Goal: Information Seeking & Learning: Learn about a topic

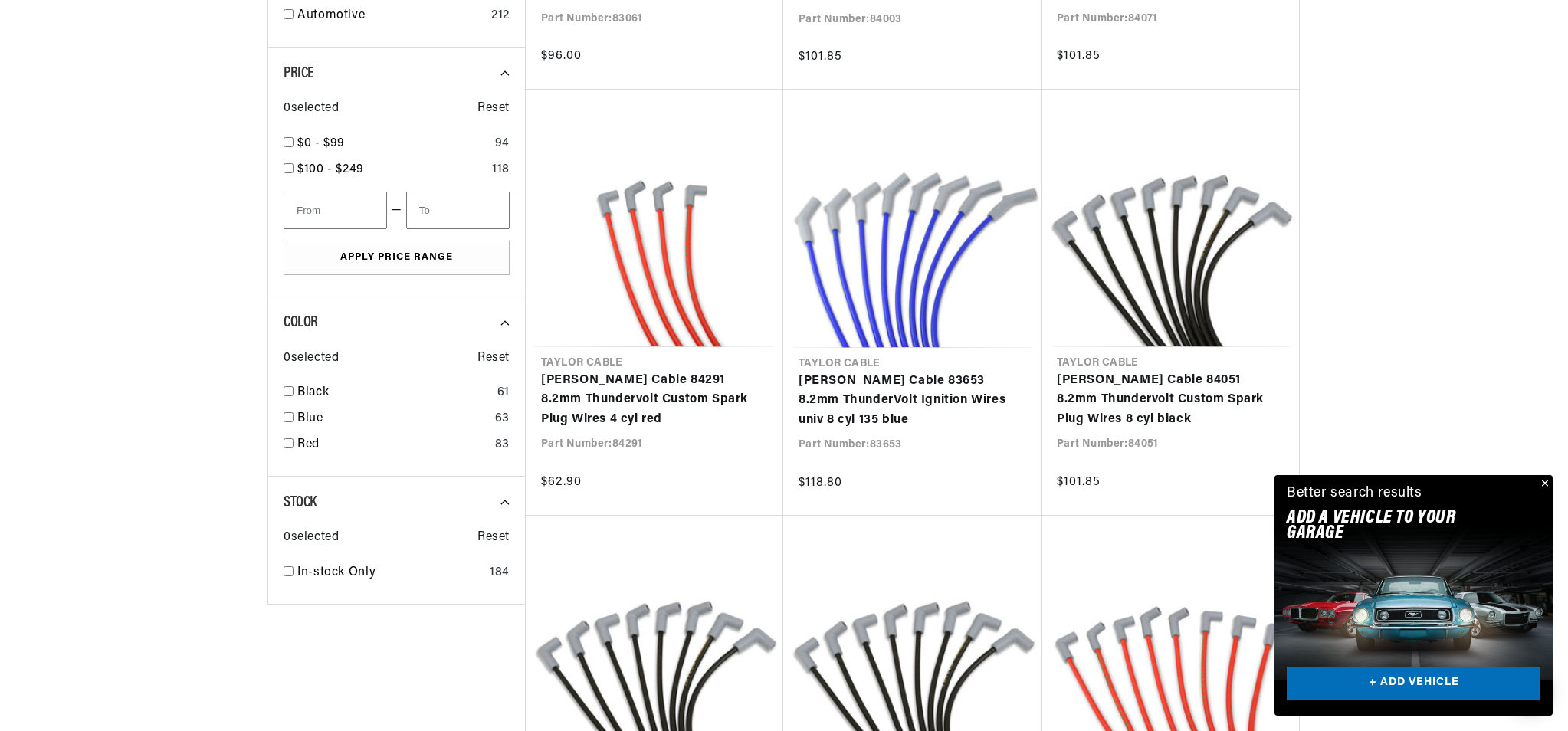
scroll to position [0, 464]
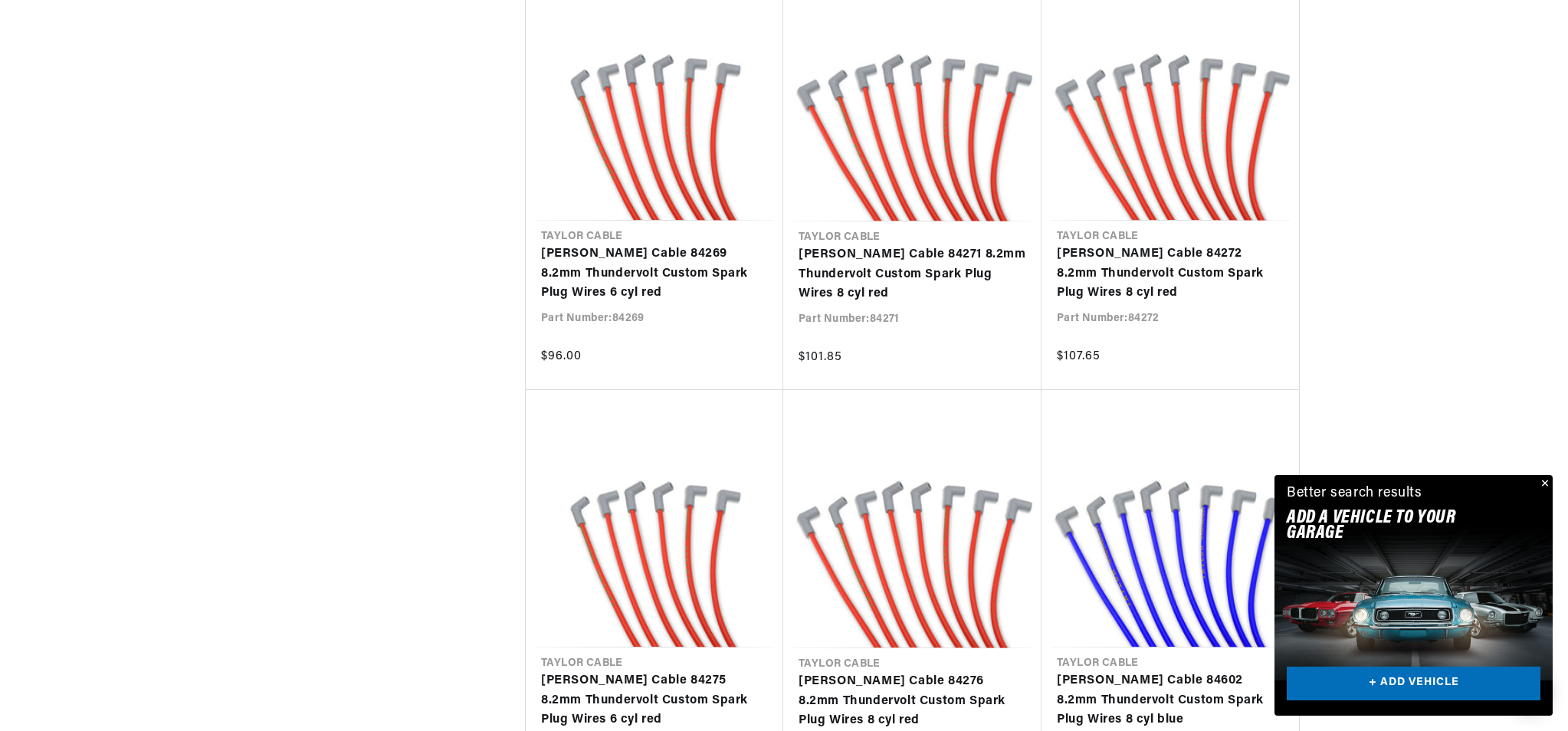
scroll to position [0, 464]
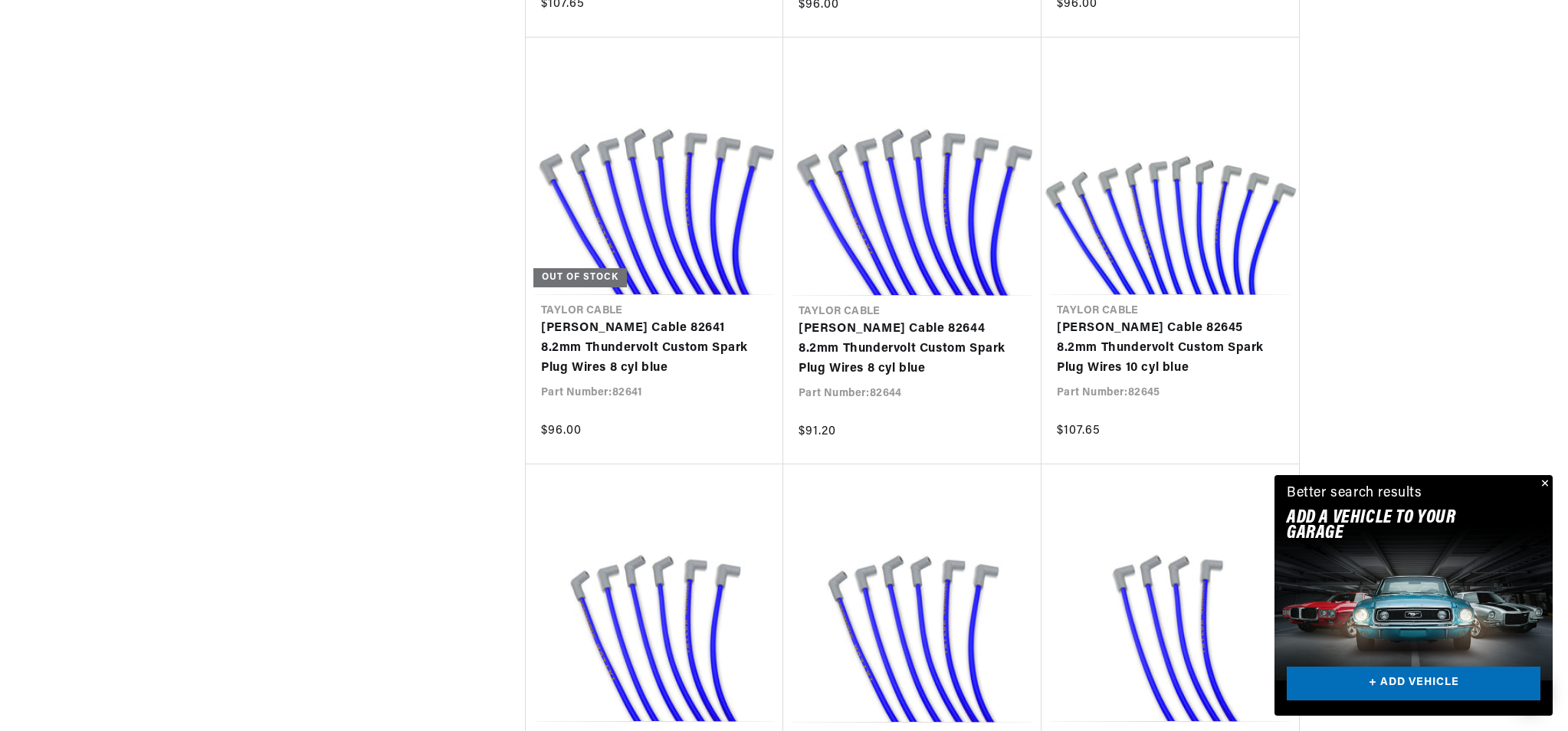
scroll to position [0, 50]
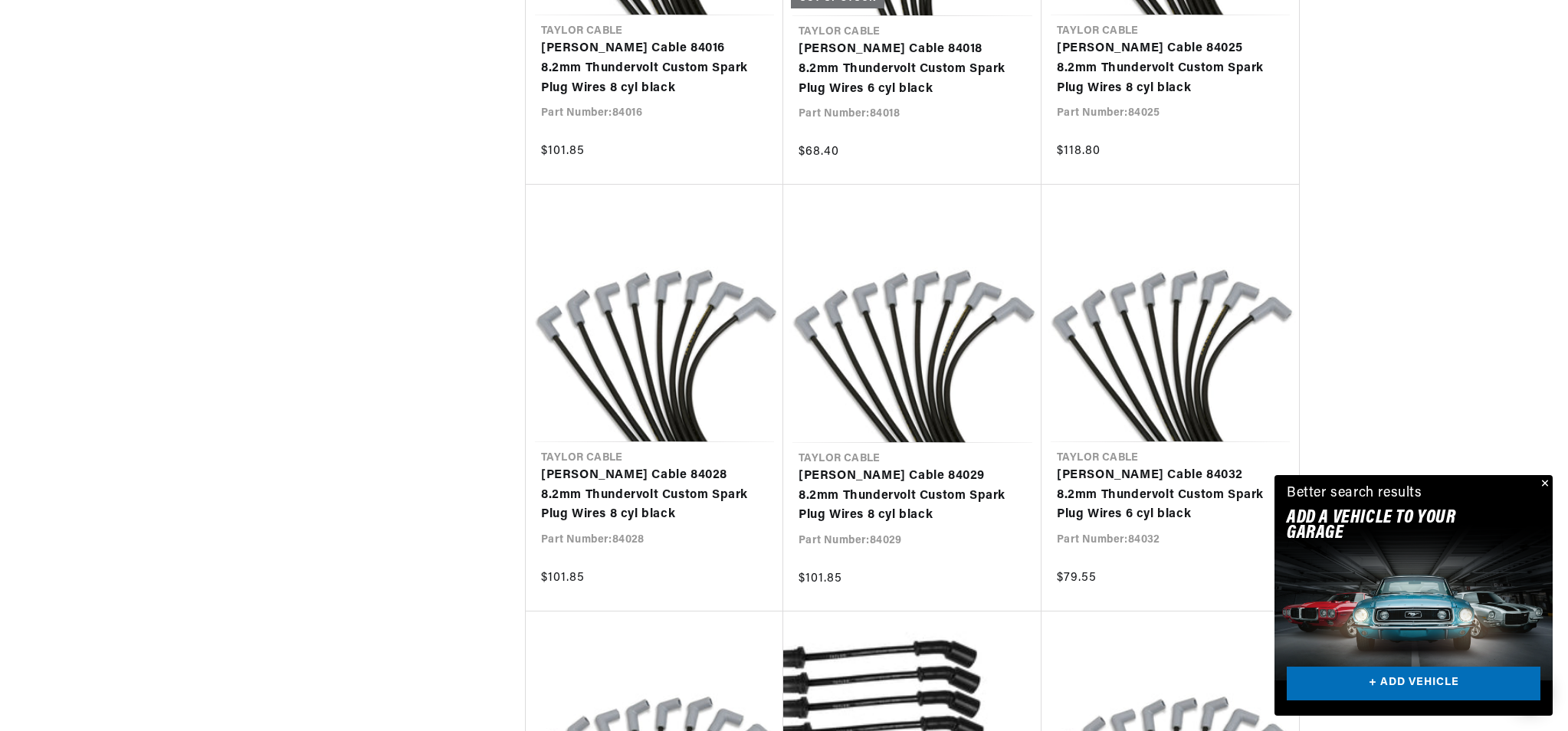
scroll to position [15634, 0]
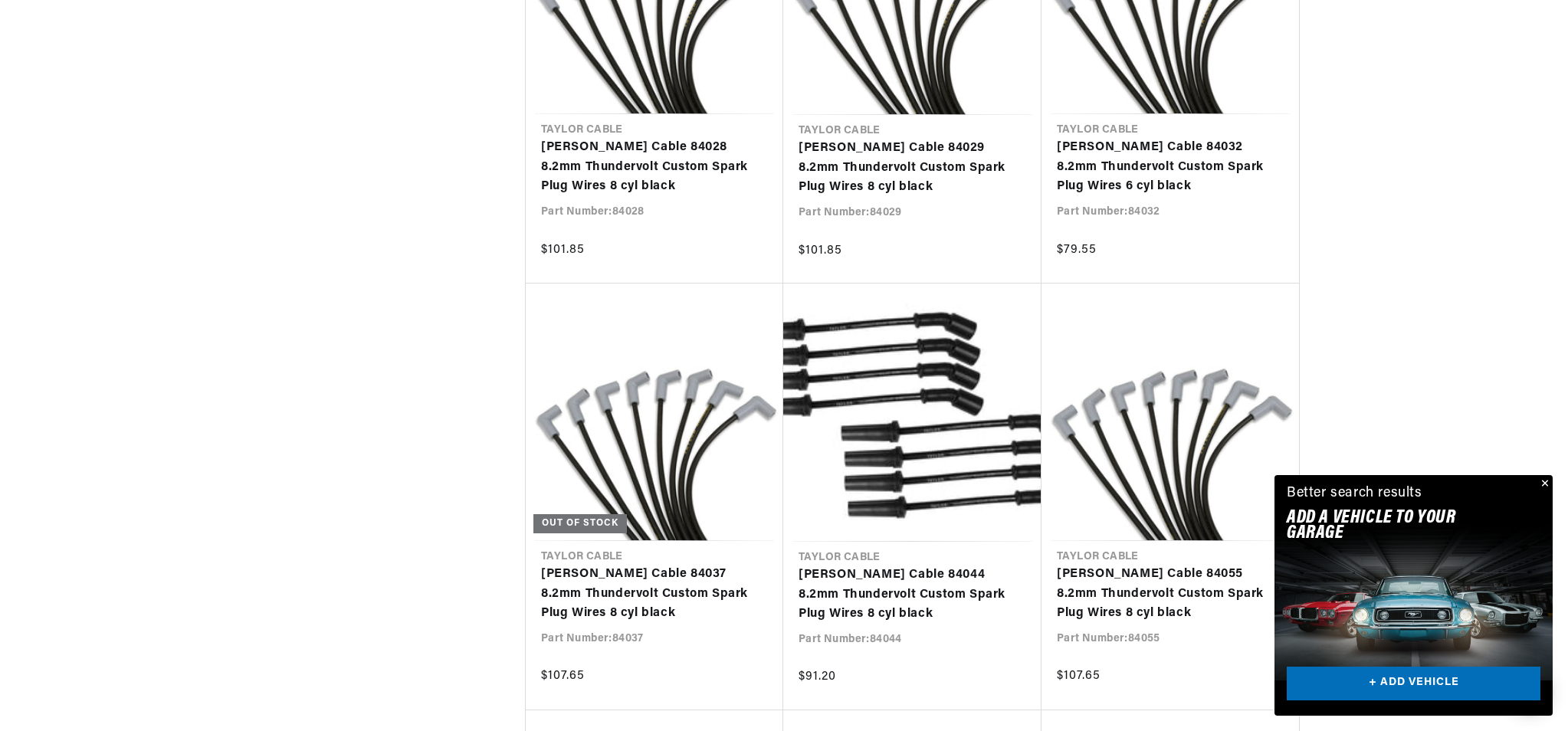
click at [1544, 477] on button "Close" at bounding box center [1543, 484] width 19 height 18
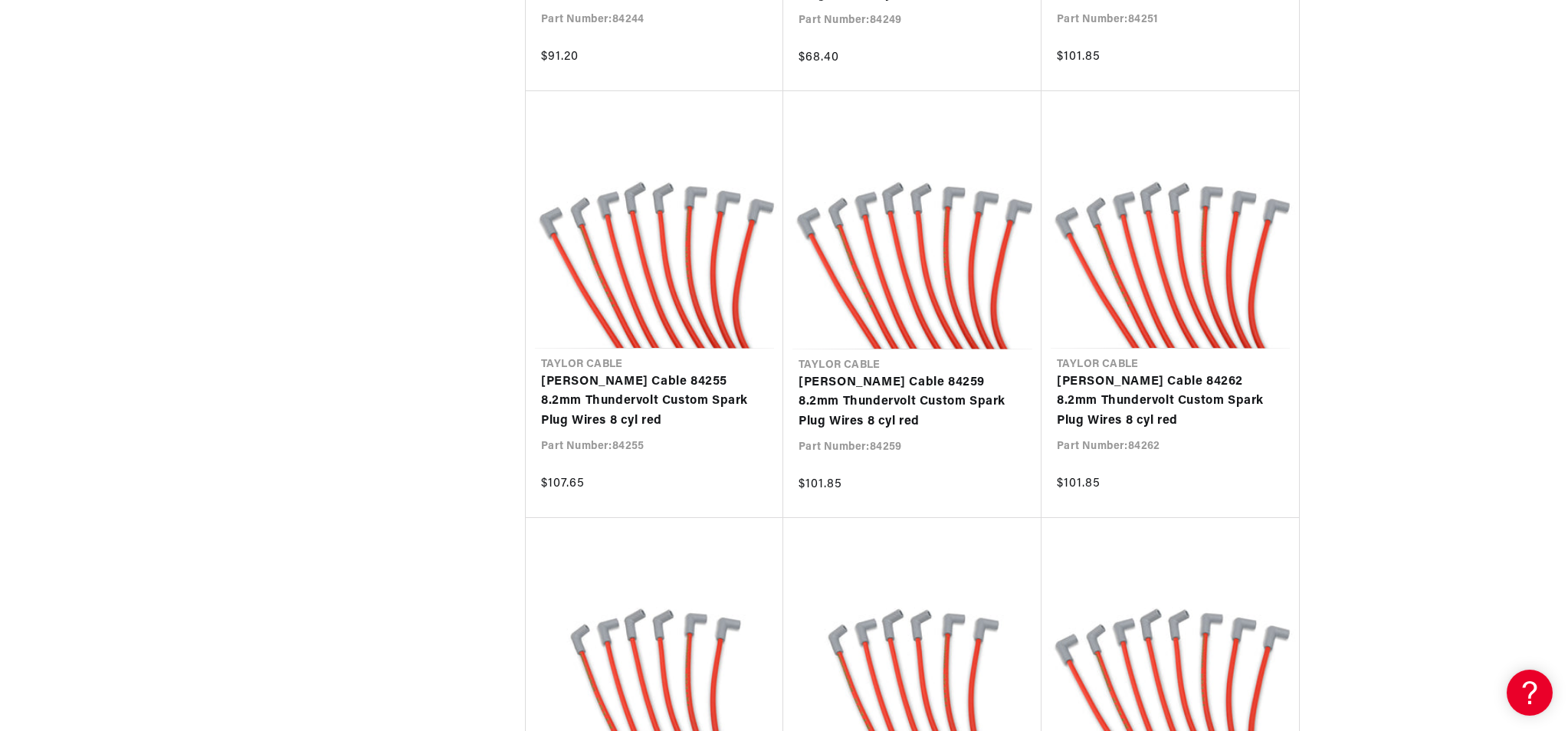
scroll to position [0, 464]
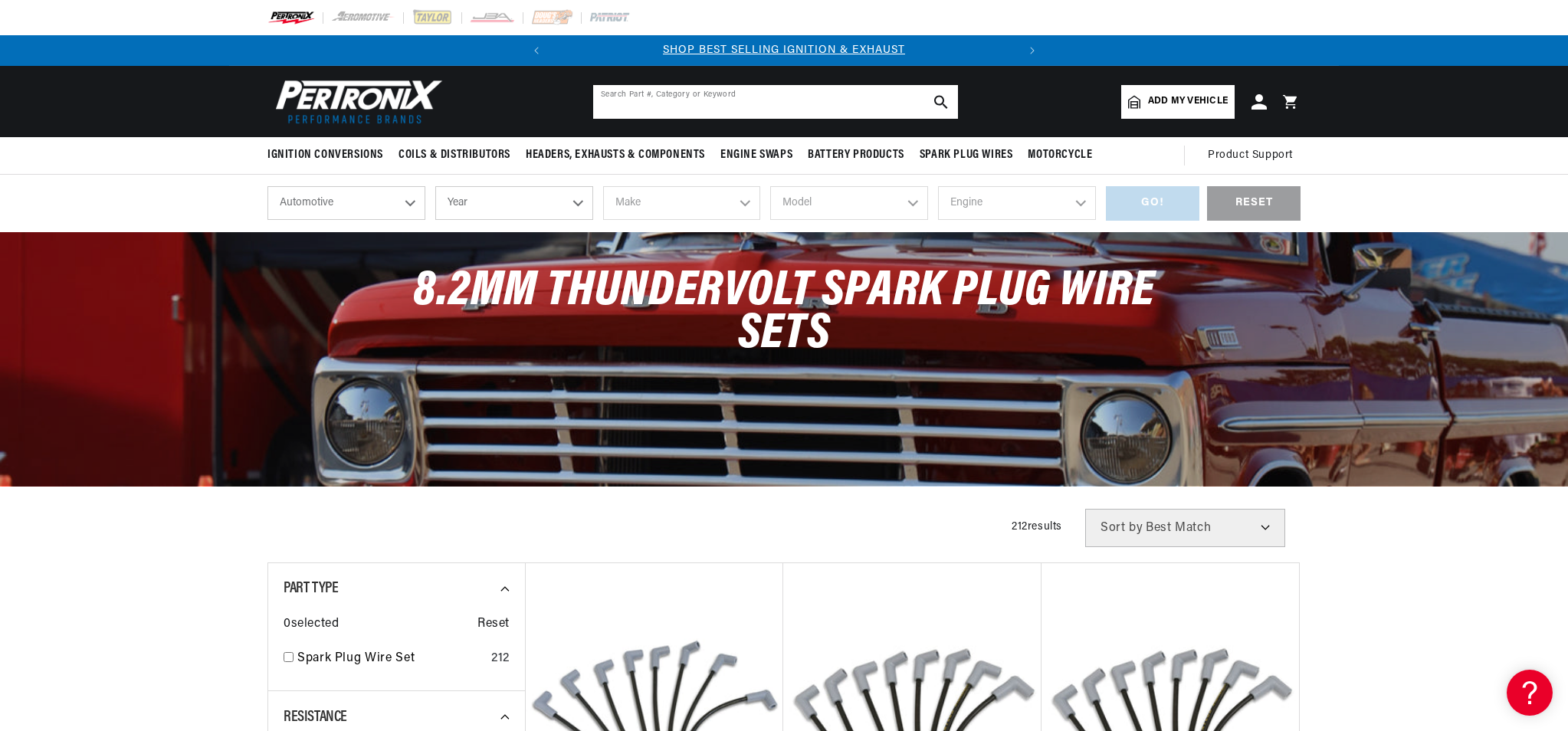
click at [656, 108] on input "text" at bounding box center [775, 102] width 364 height 34
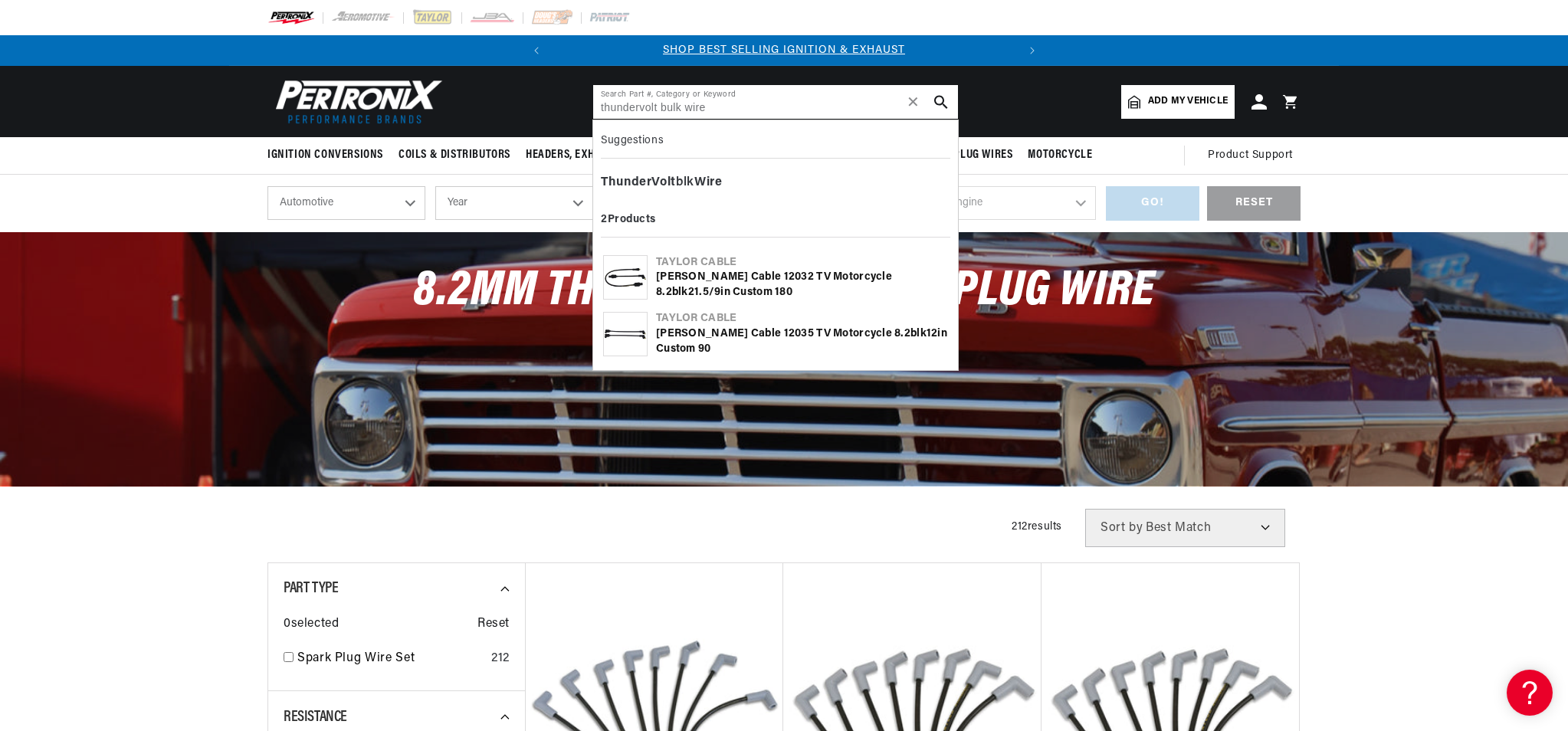
type input "thundervolt bulk wire"
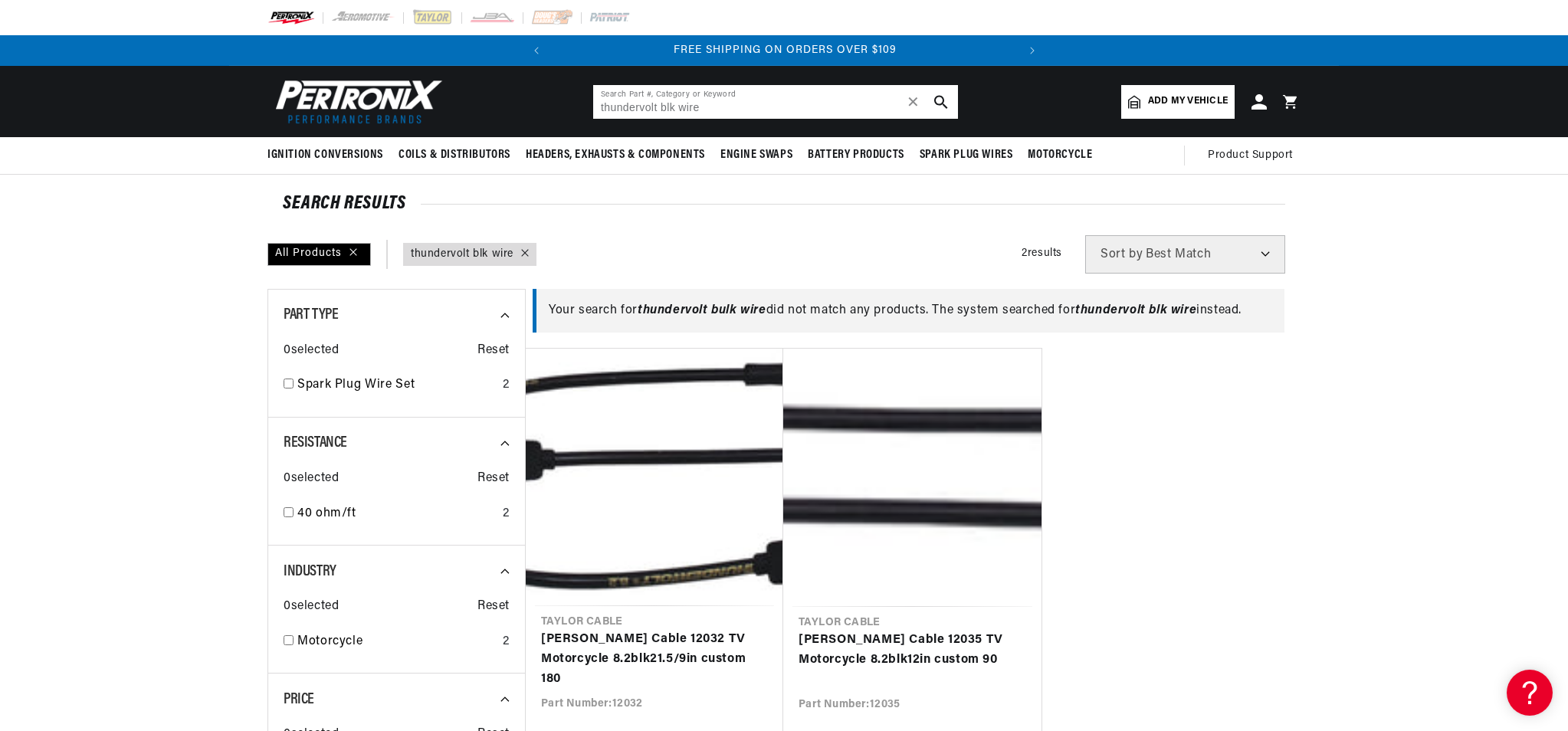
click at [661, 101] on input "thundervolt blk wire" at bounding box center [775, 102] width 364 height 34
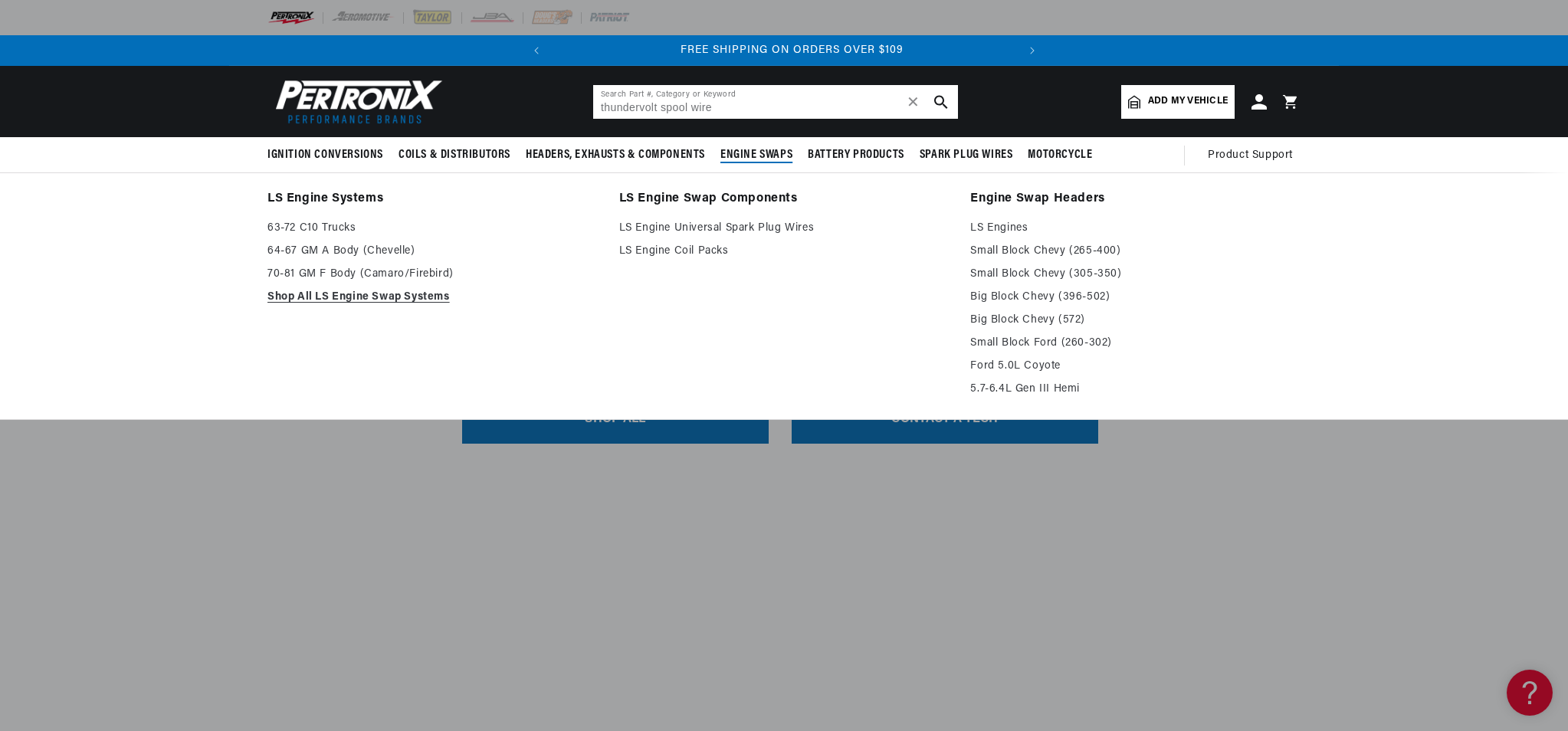
scroll to position [0, 464]
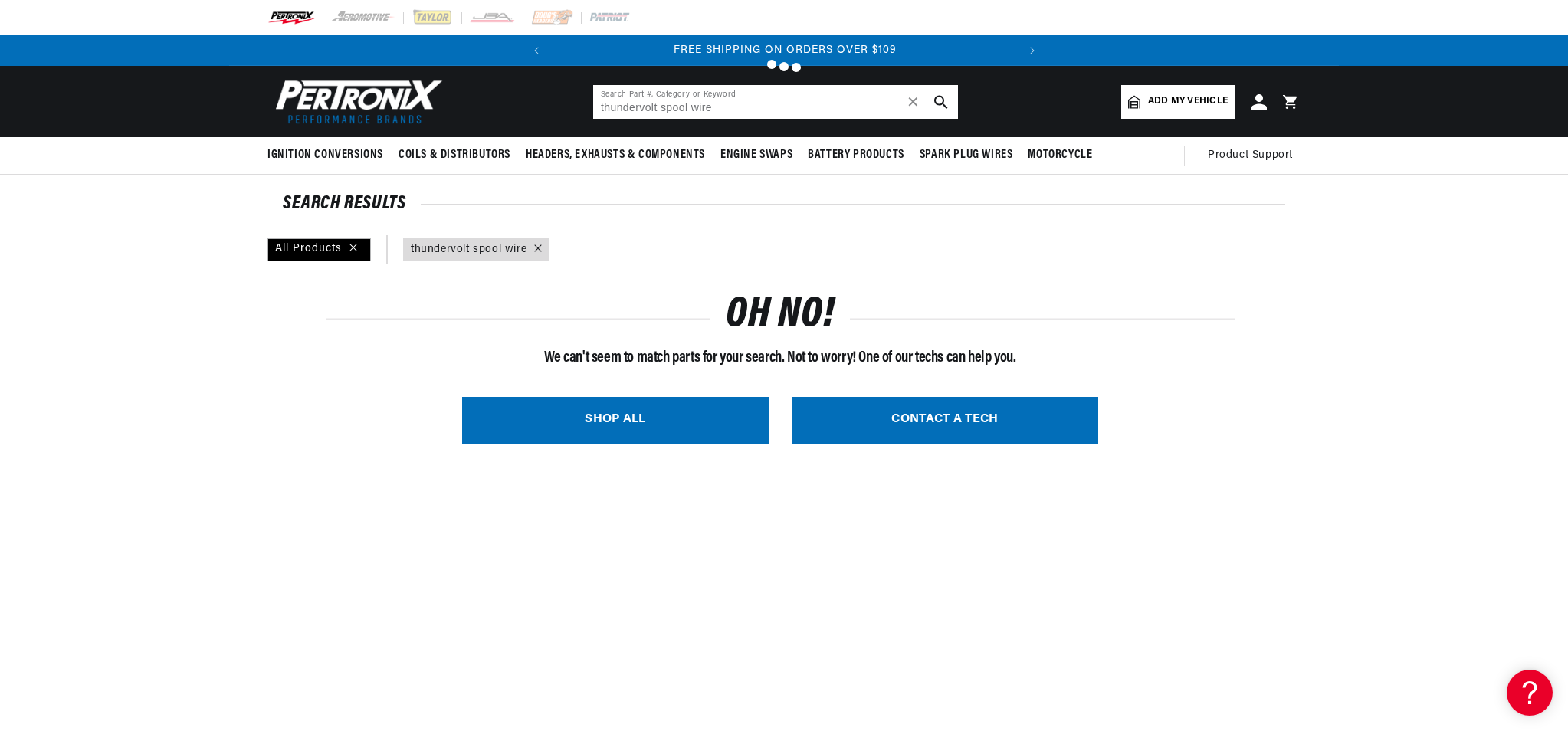
type input "thundervolt blk wire"
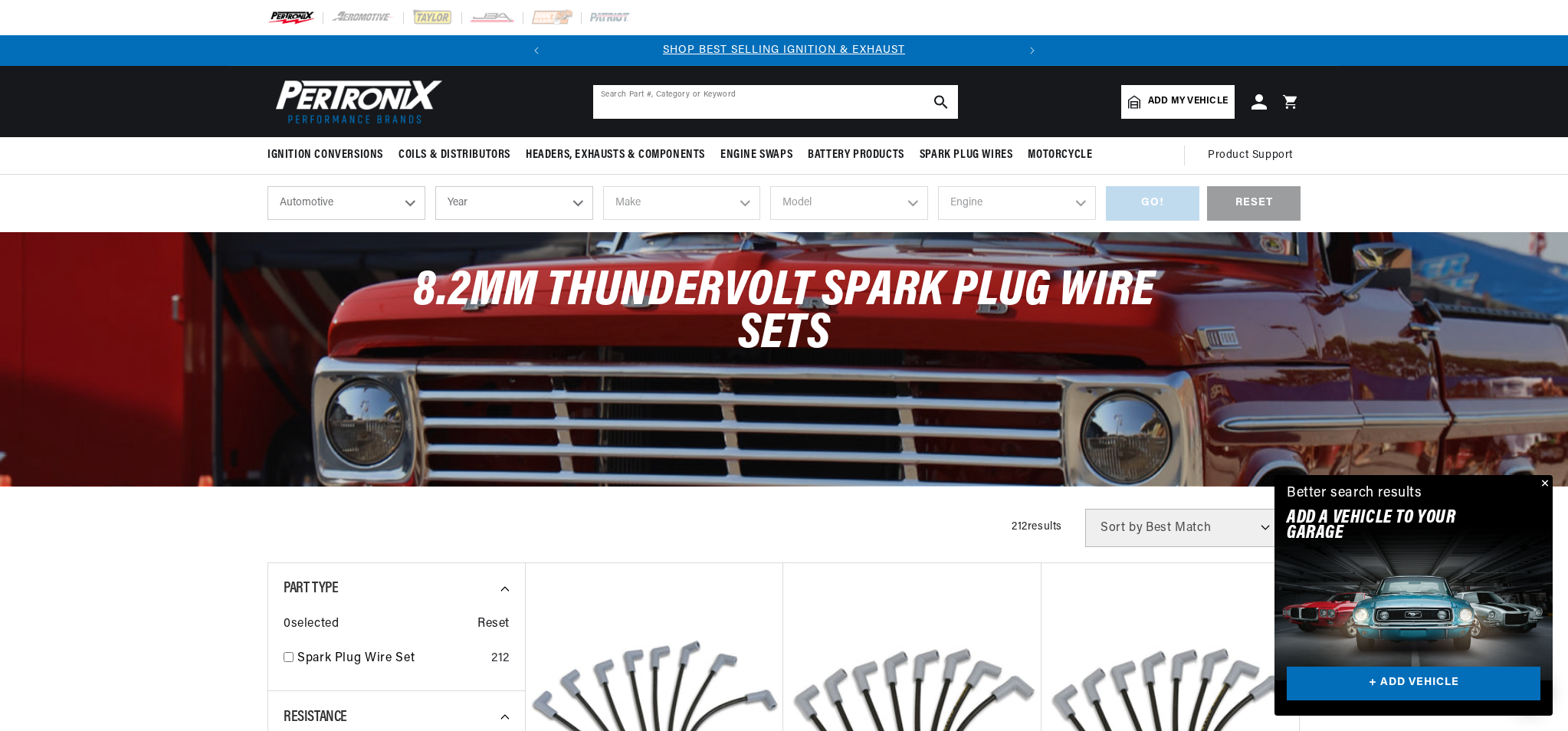
click at [647, 104] on input "text" at bounding box center [775, 102] width 364 height 34
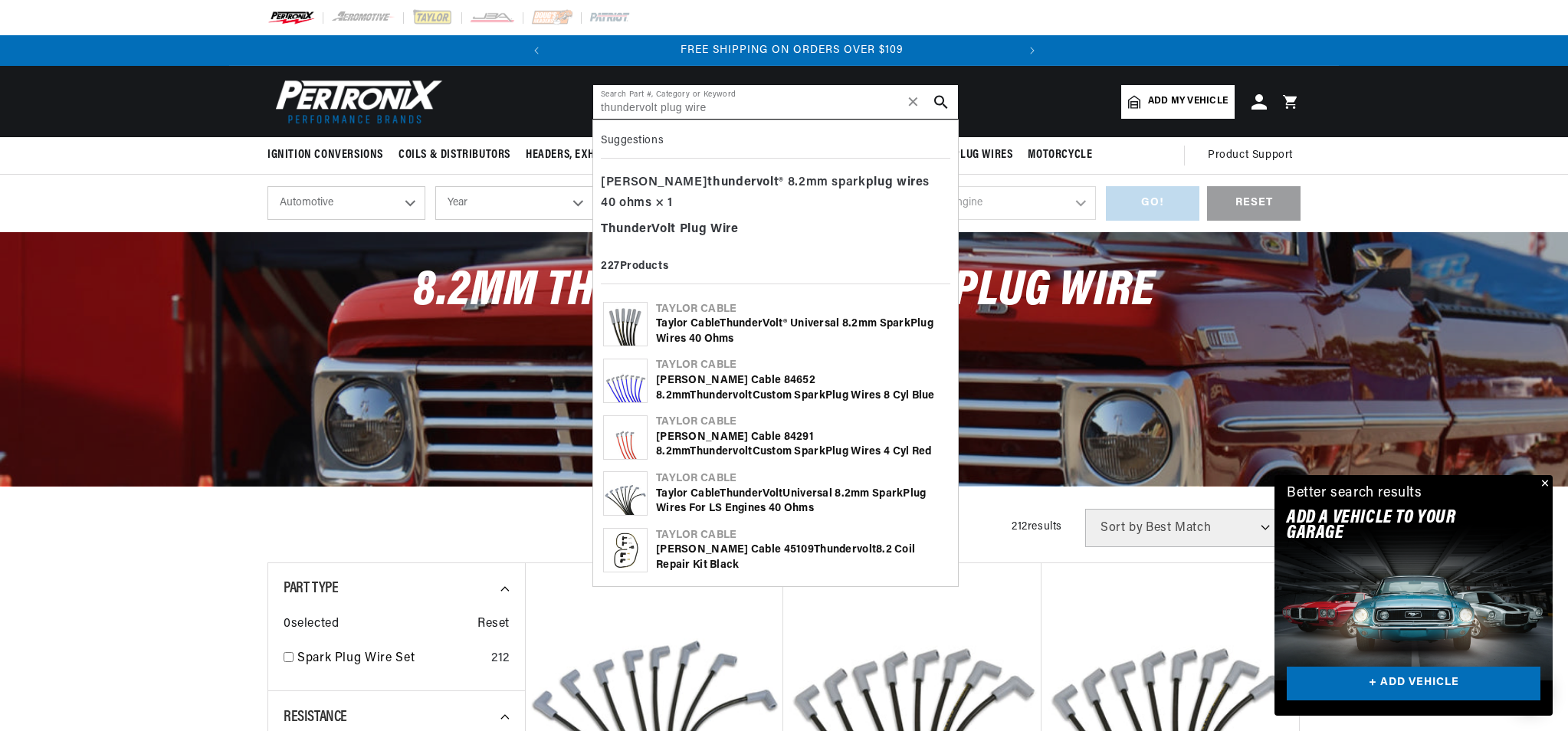
scroll to position [0, 464]
type input "thundervolt plug wire"
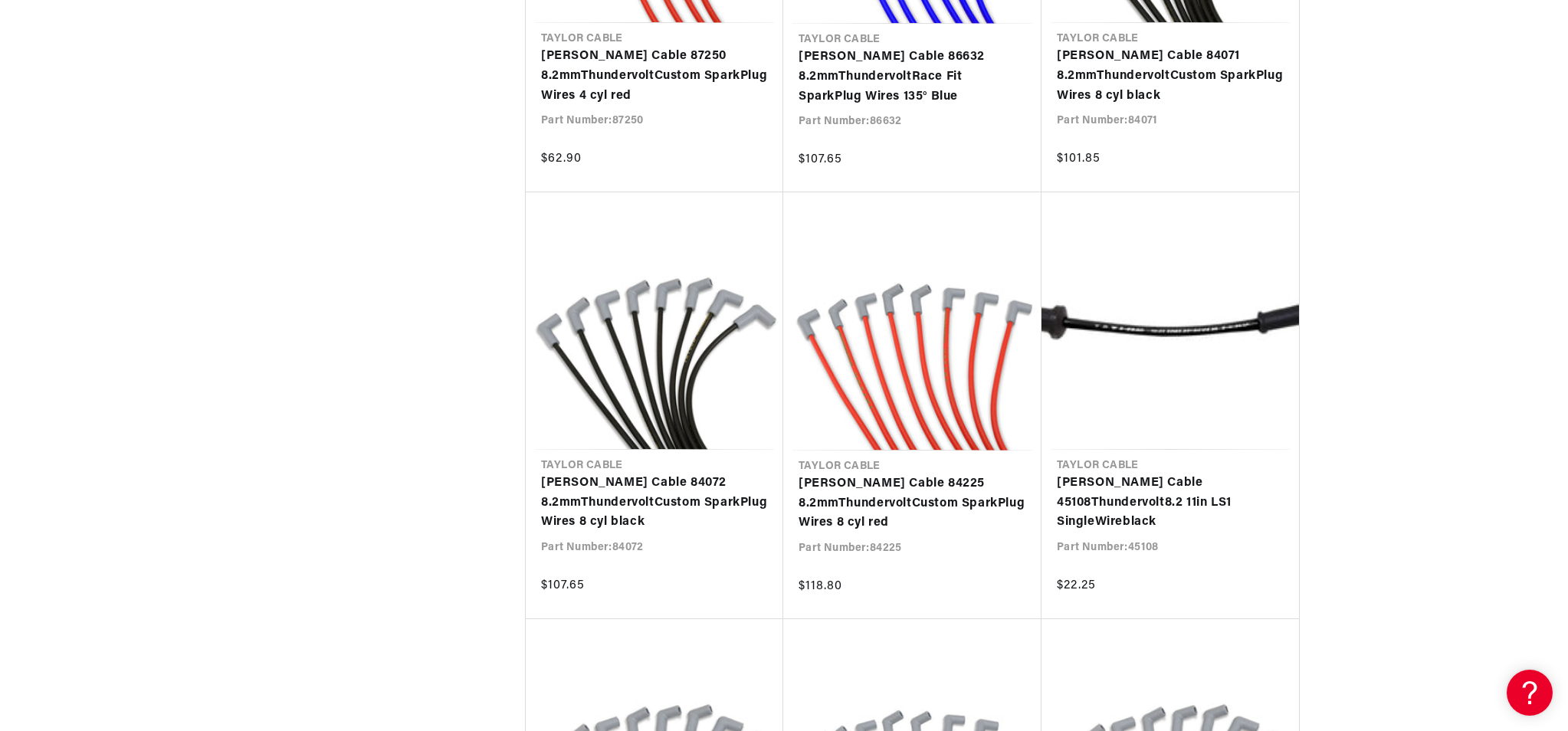
scroll to position [0, 464]
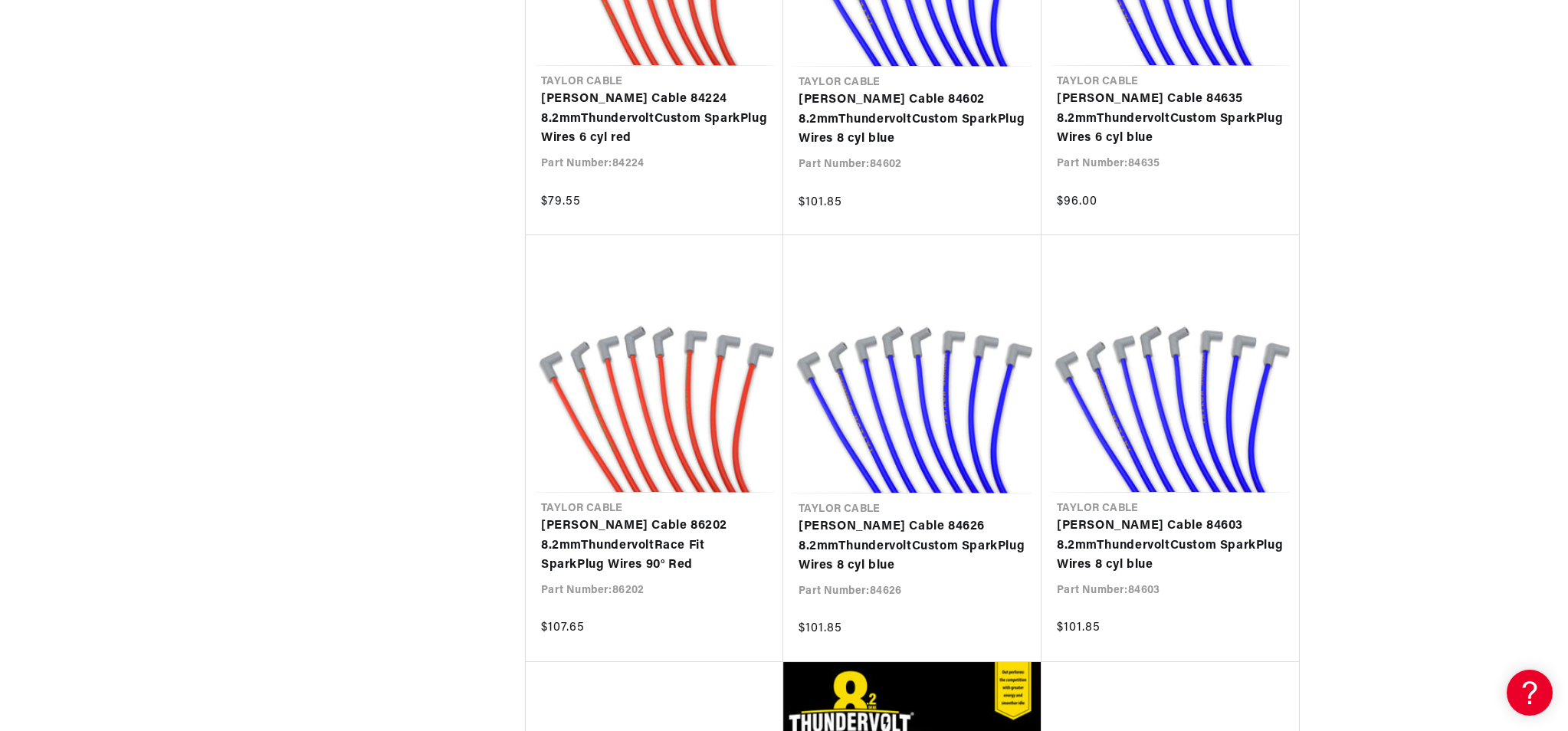
scroll to position [6127, 0]
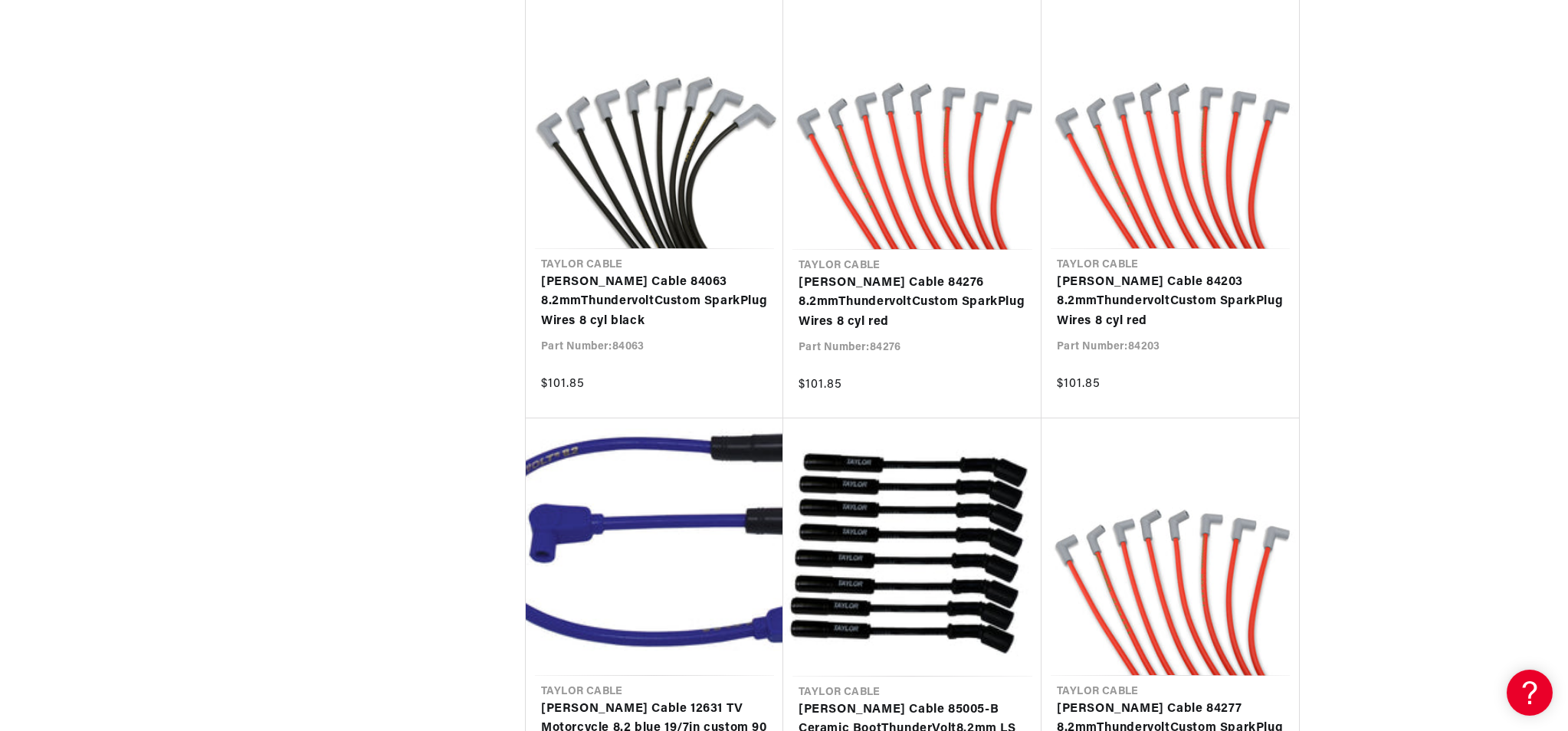
scroll to position [0, 464]
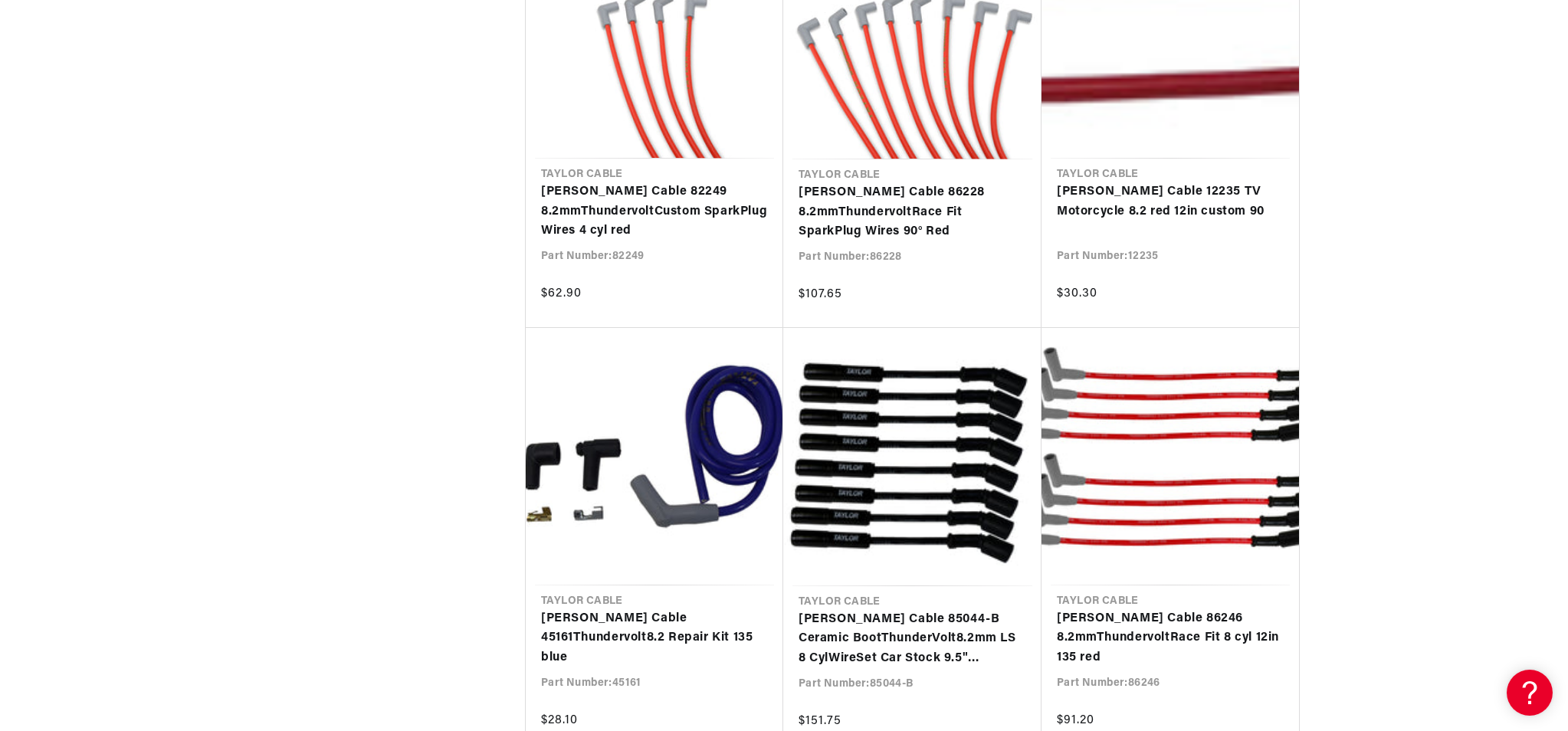
scroll to position [0, 130]
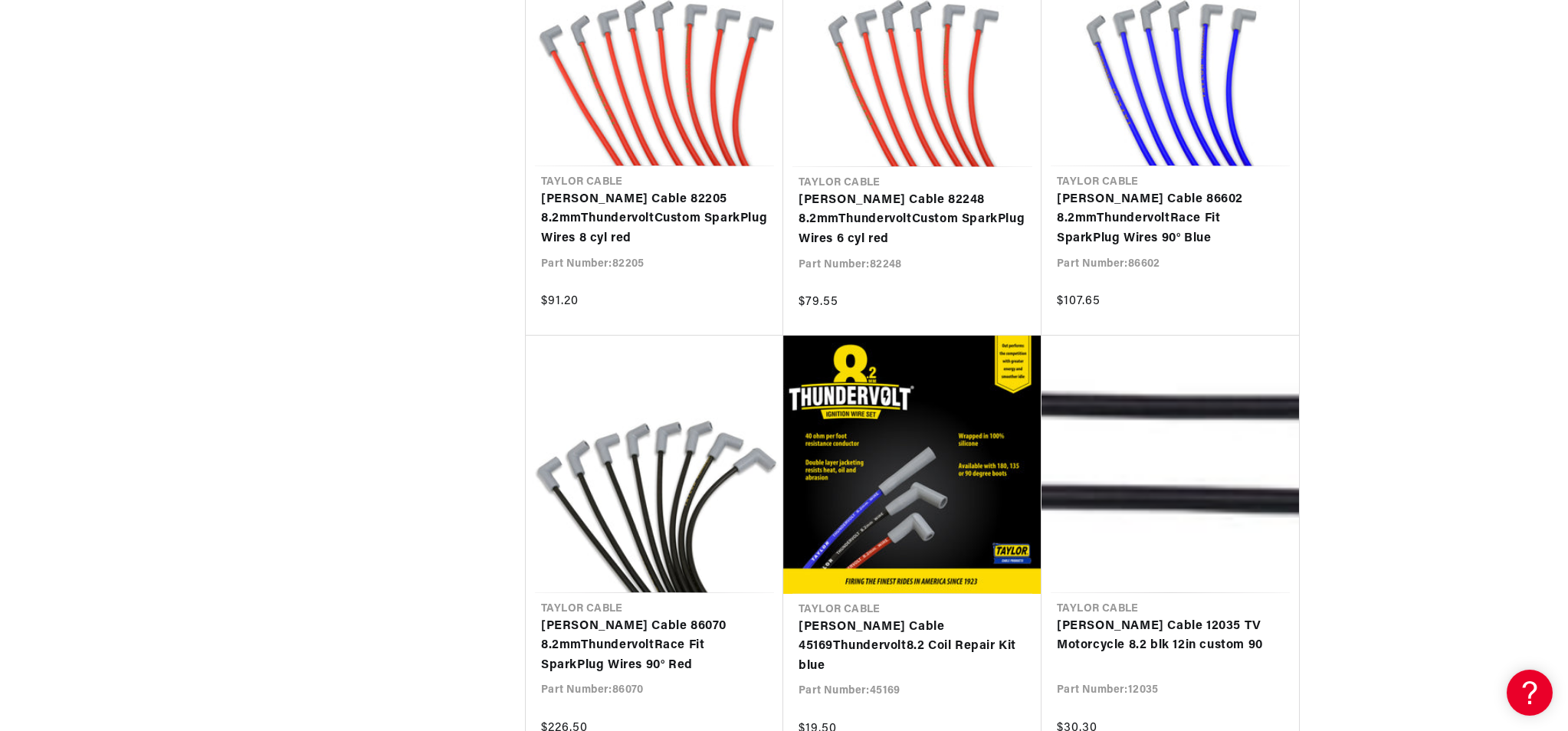
scroll to position [0, 464]
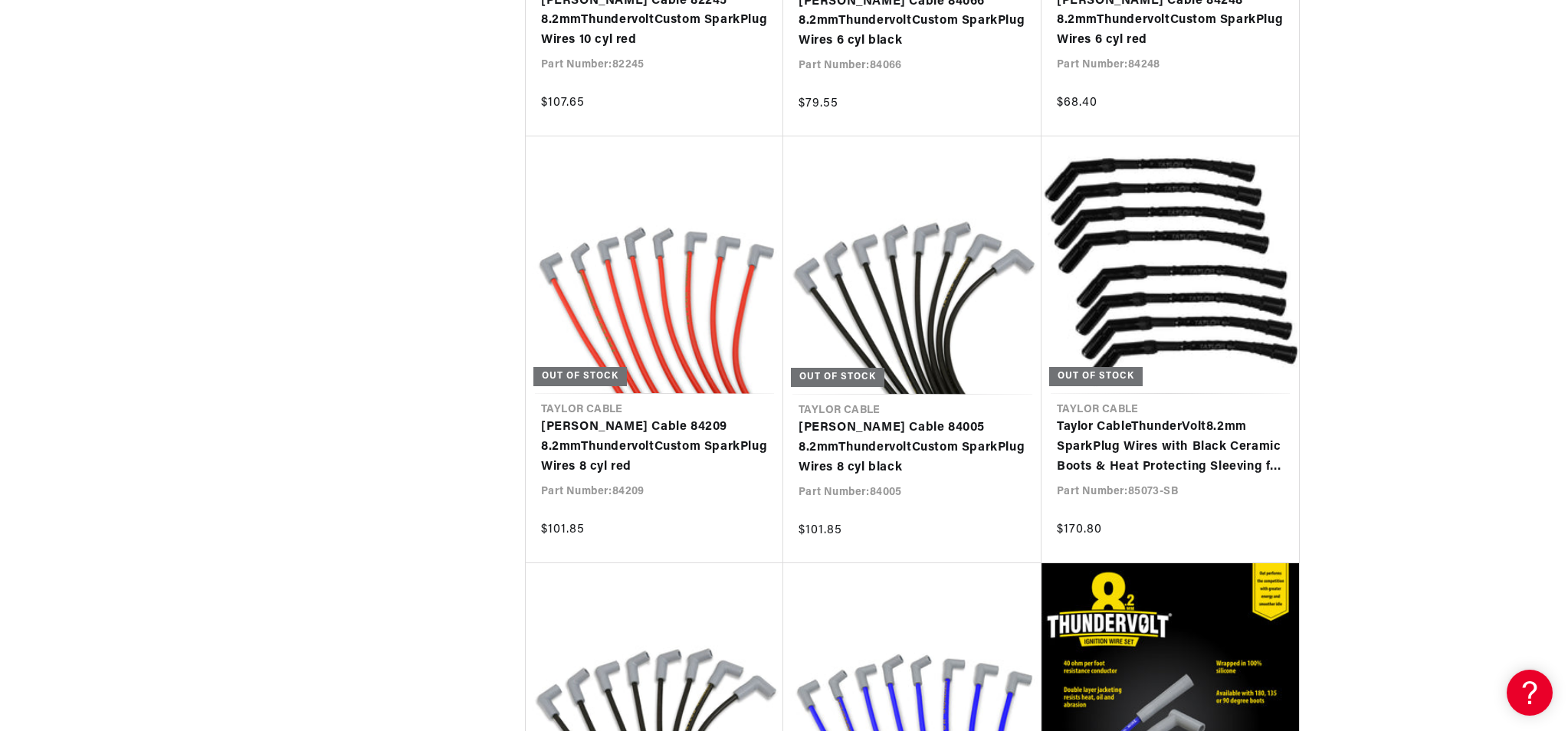
scroll to position [30307, 0]
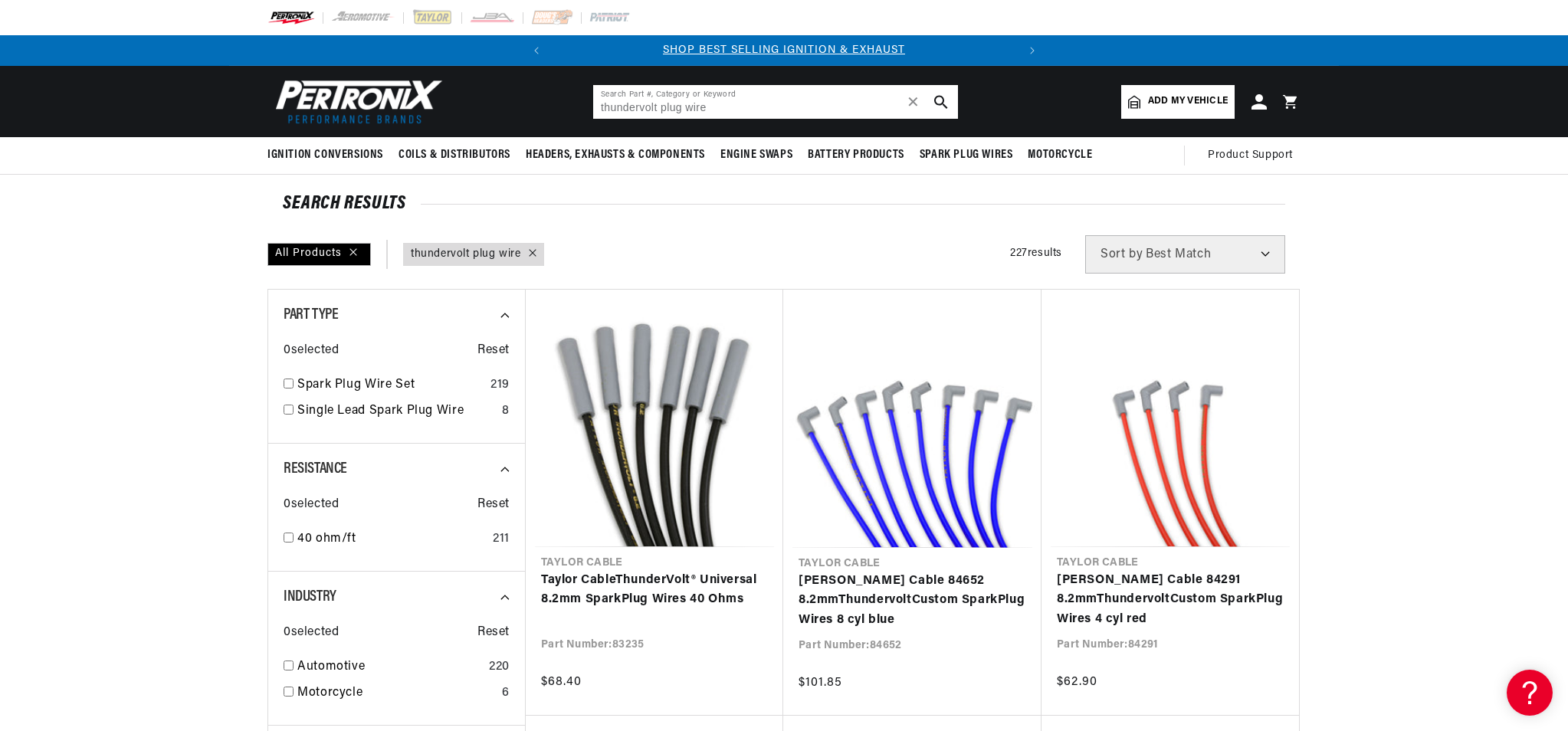
click at [723, 111] on input "thundervolt plug wire" at bounding box center [775, 102] width 364 height 34
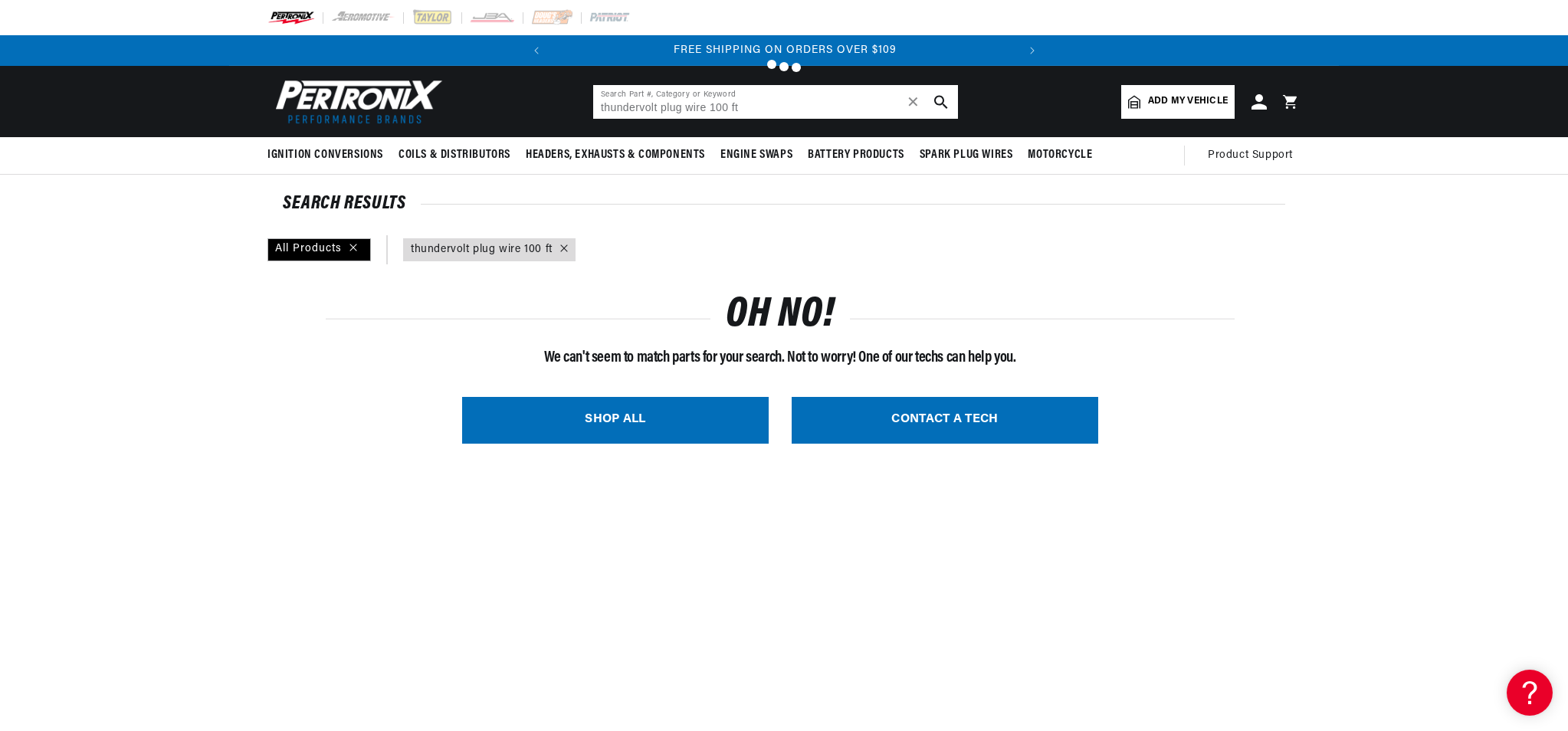
type input "thundervolt plug wire"
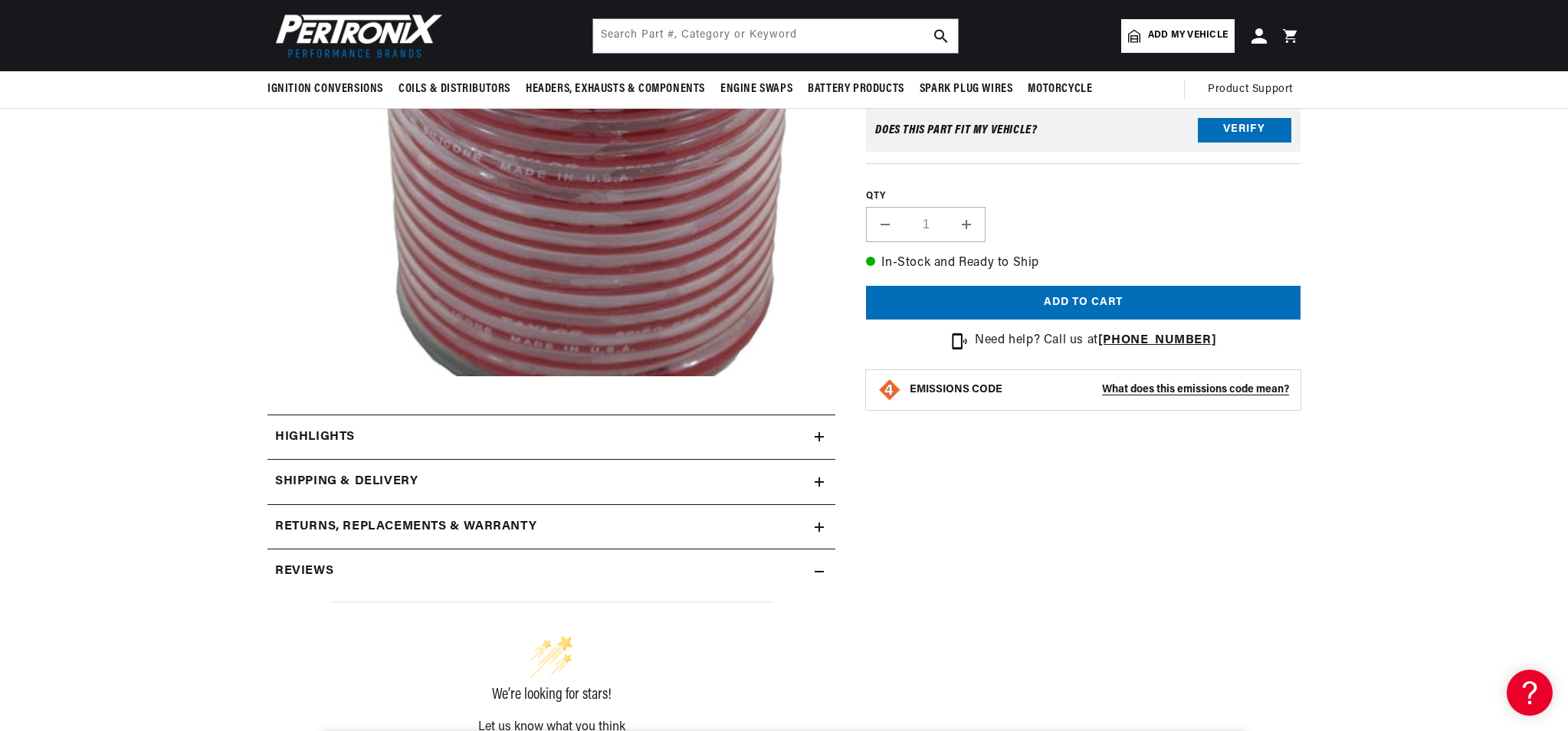
click at [327, 432] on h2 "Highlights" at bounding box center [315, 437] width 80 height 20
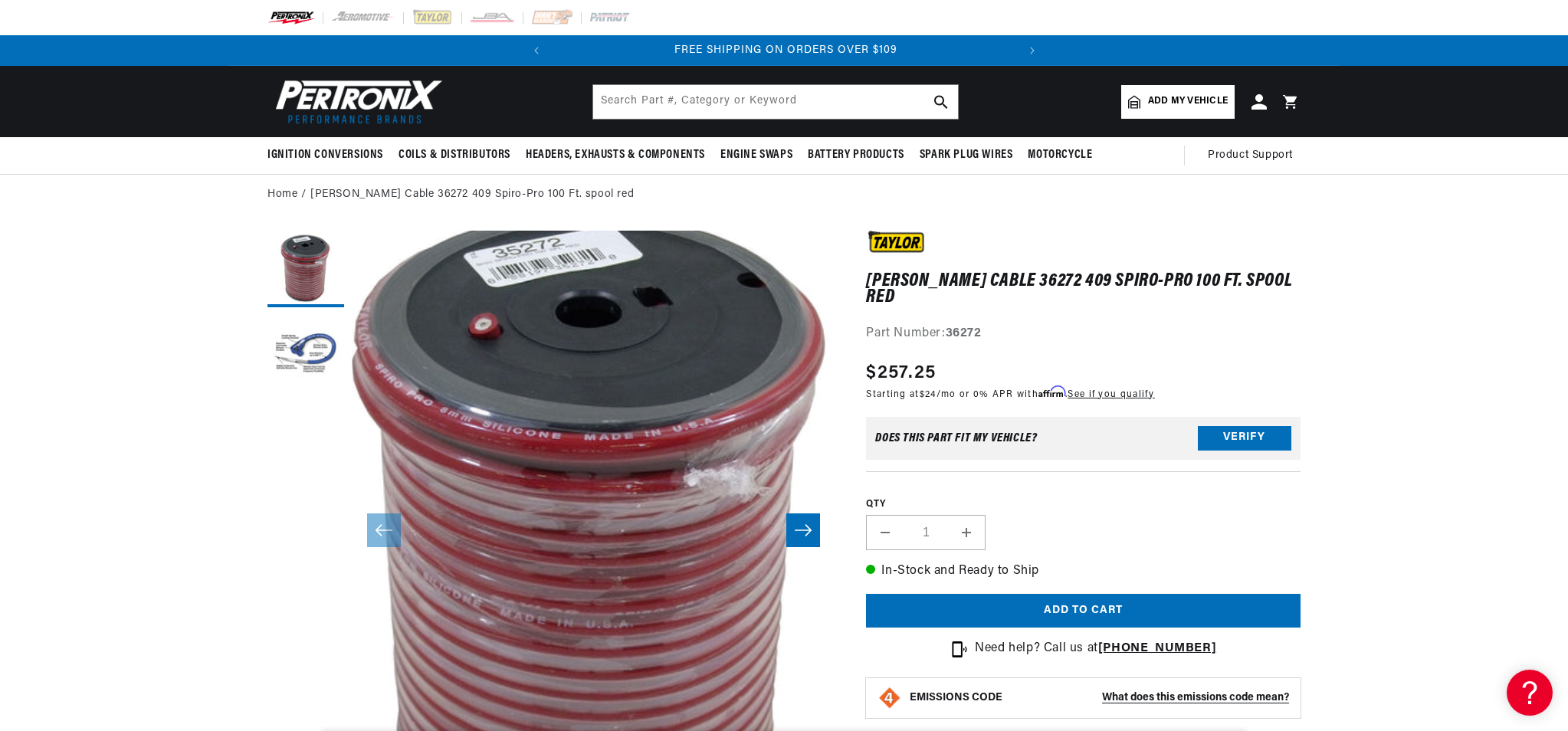
scroll to position [0, 464]
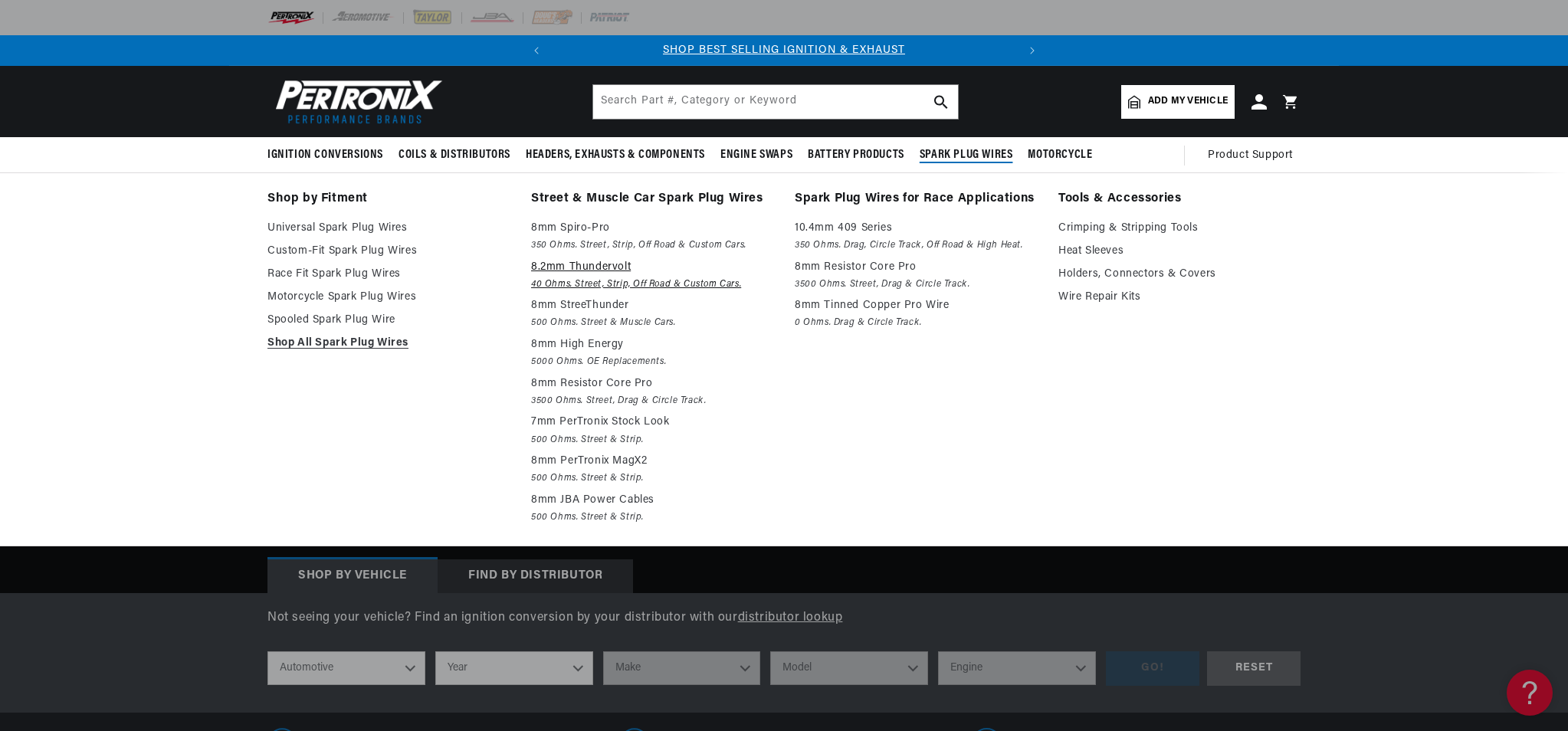
click at [569, 275] on p "8.2mm Thundervolt" at bounding box center [652, 267] width 242 height 18
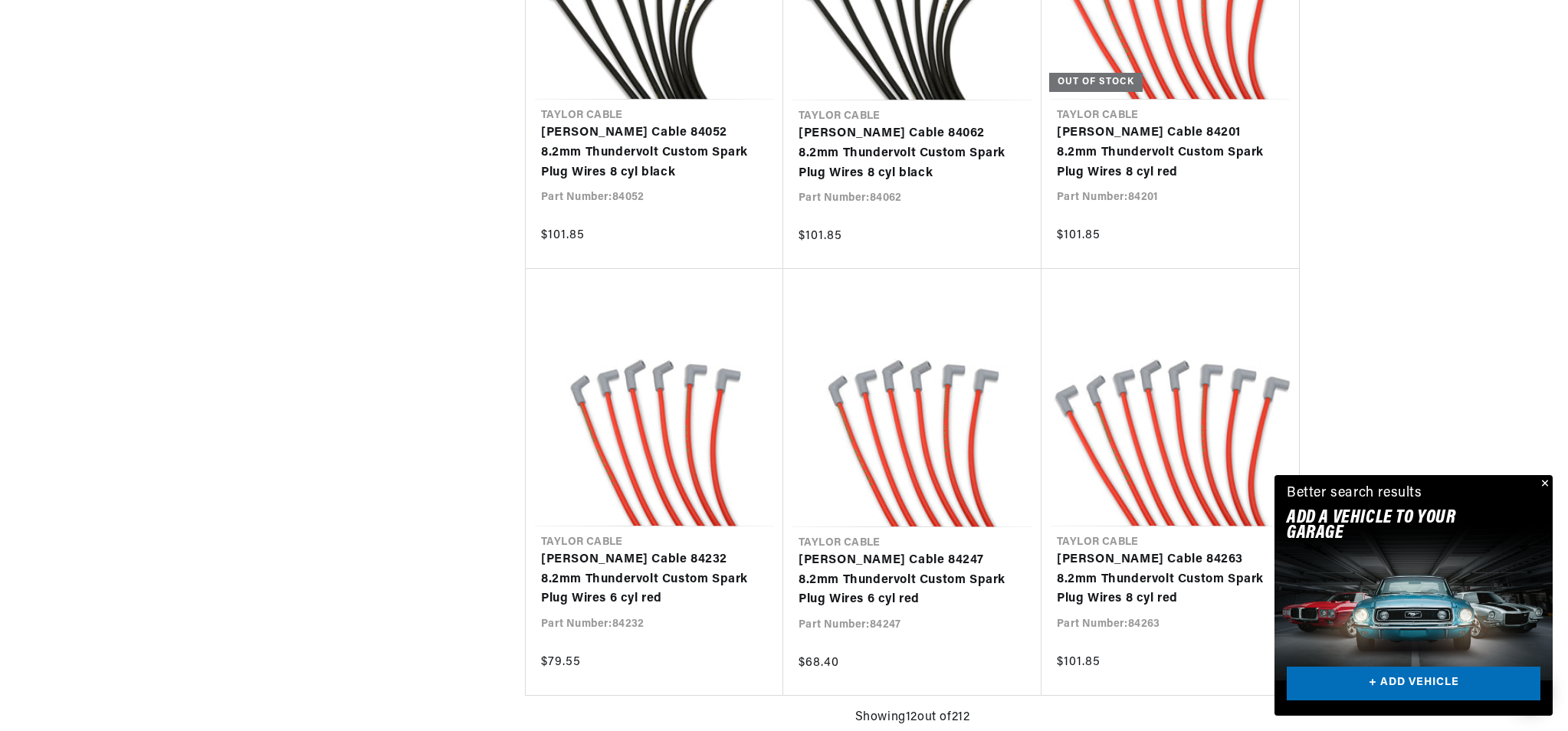
scroll to position [0, 464]
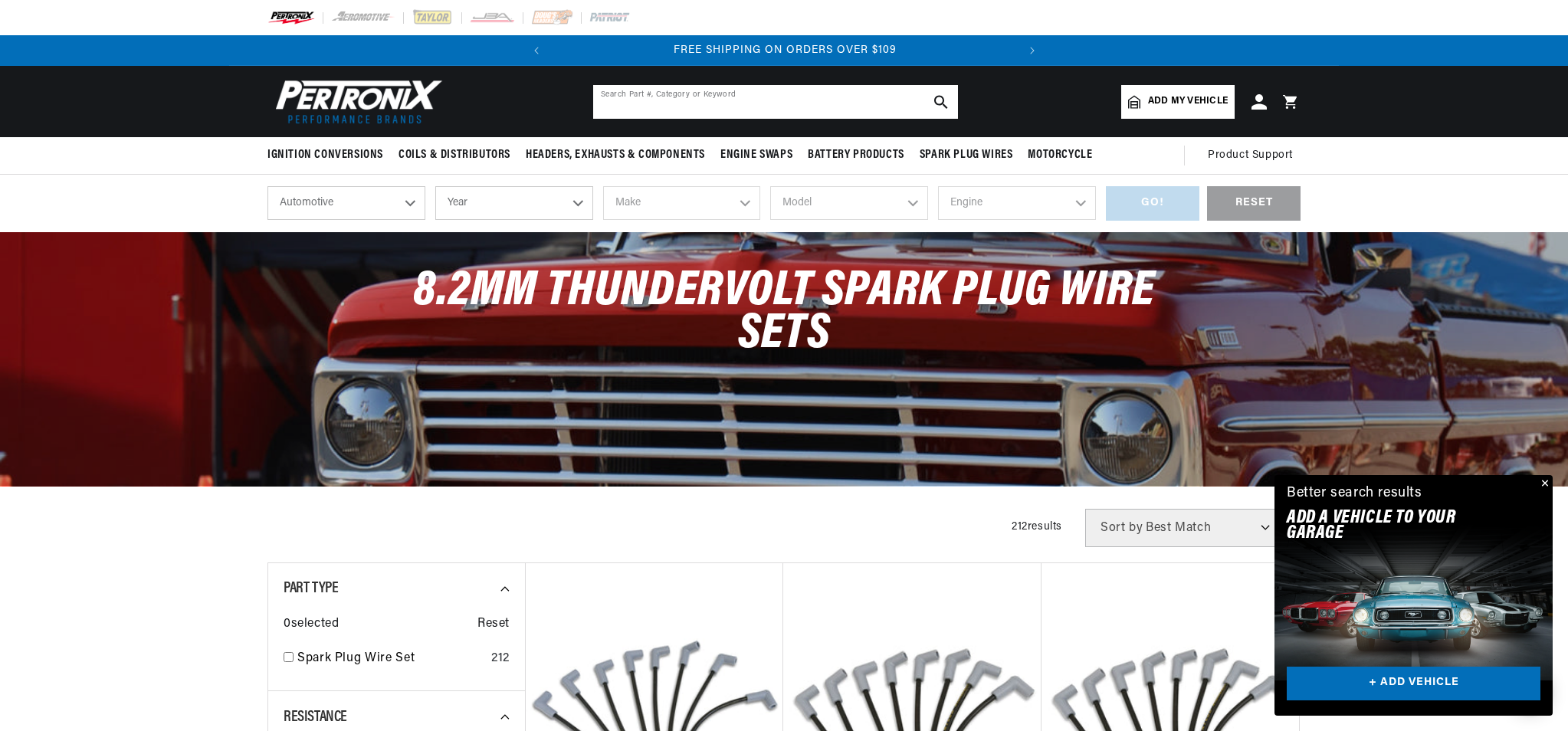
click at [640, 101] on input "text" at bounding box center [775, 102] width 364 height 34
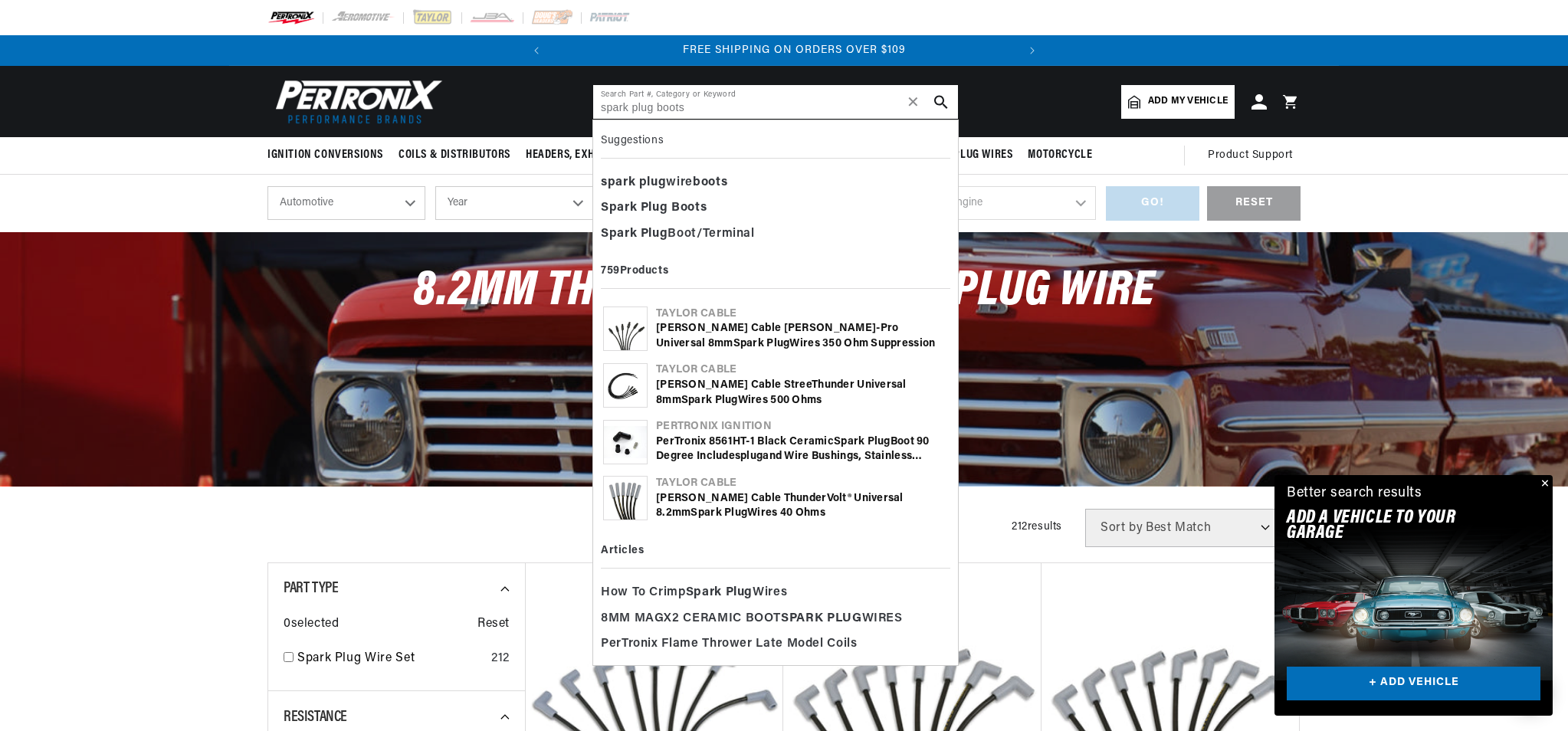
scroll to position [0, 464]
type input "spark plug boots"
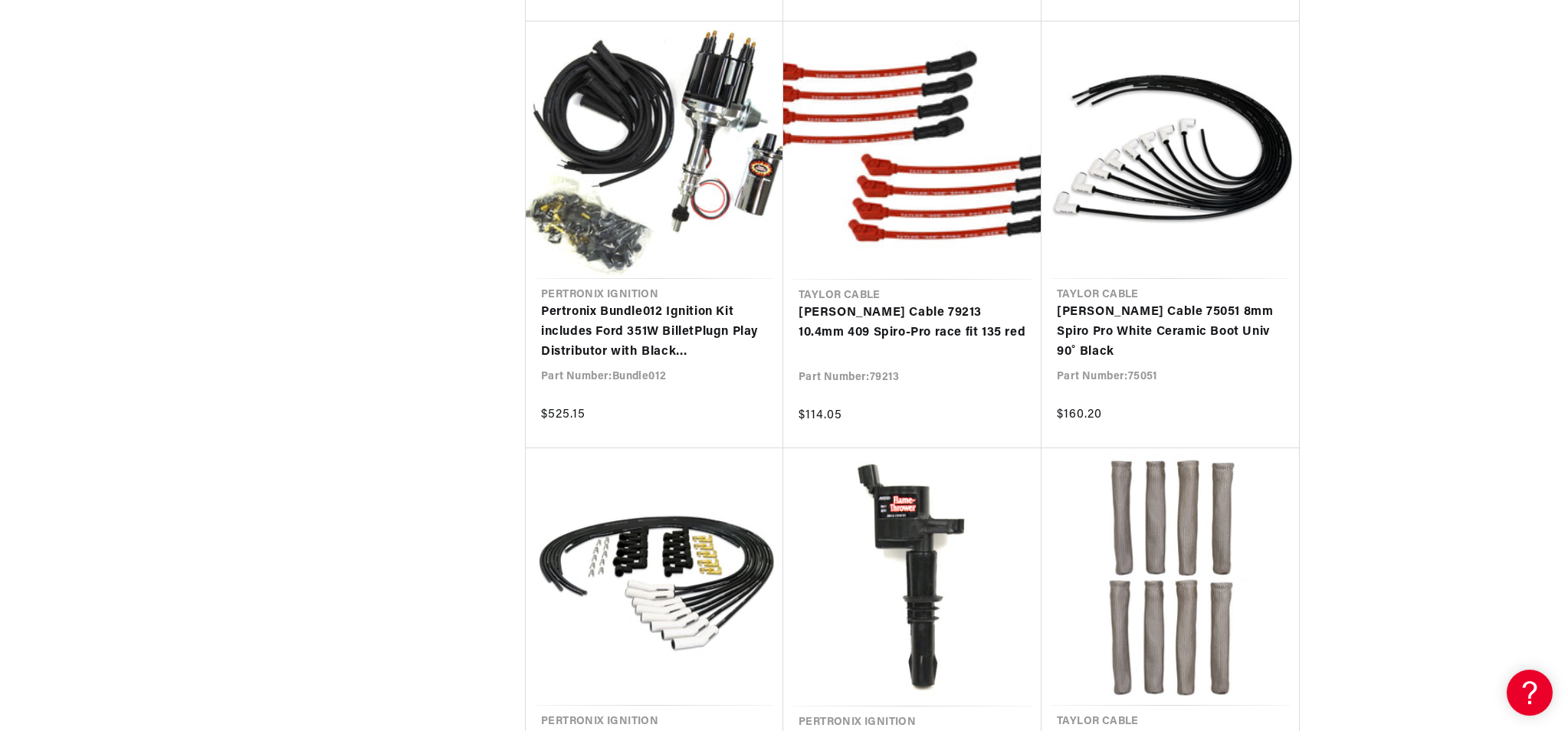
scroll to position [2934, 0]
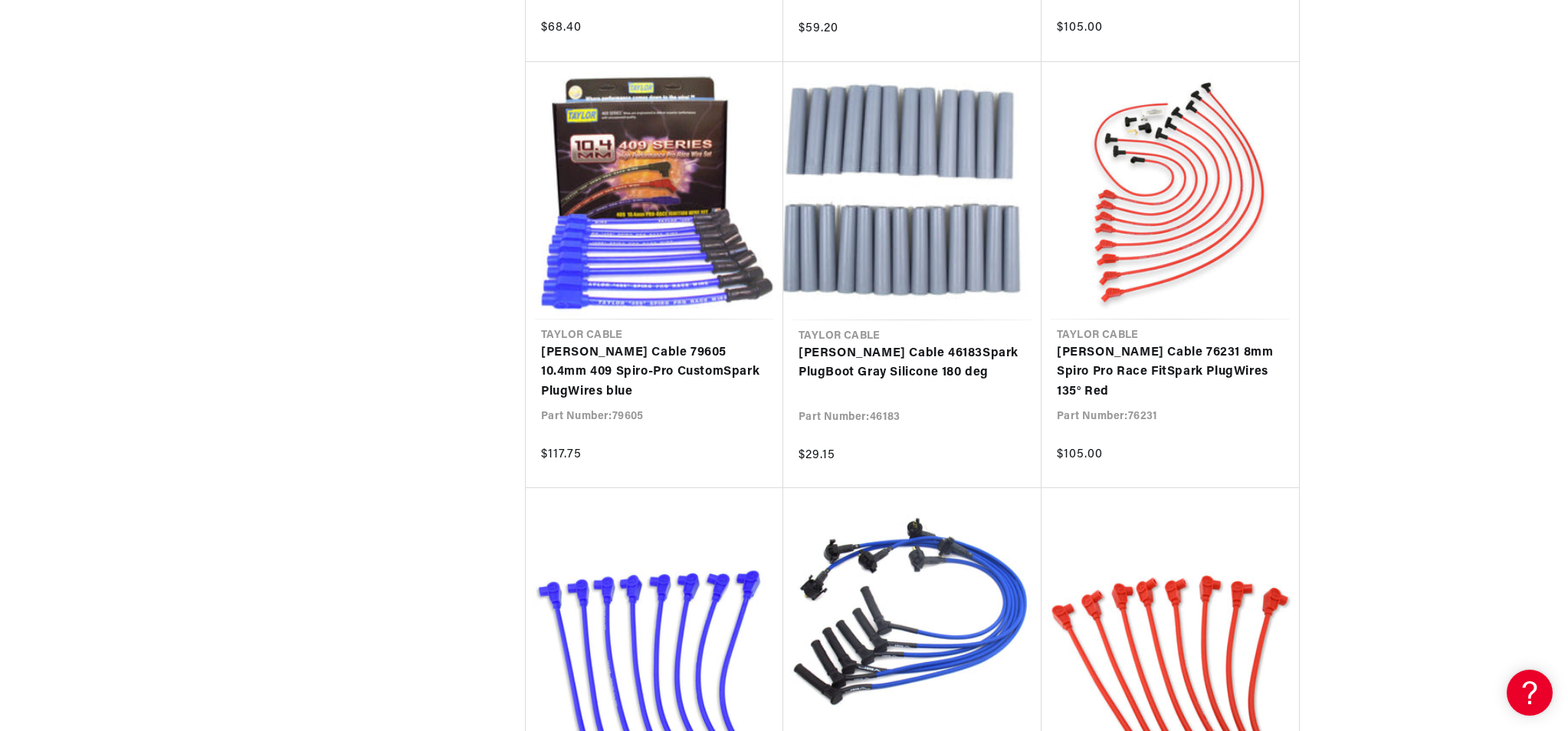
scroll to position [0, 464]
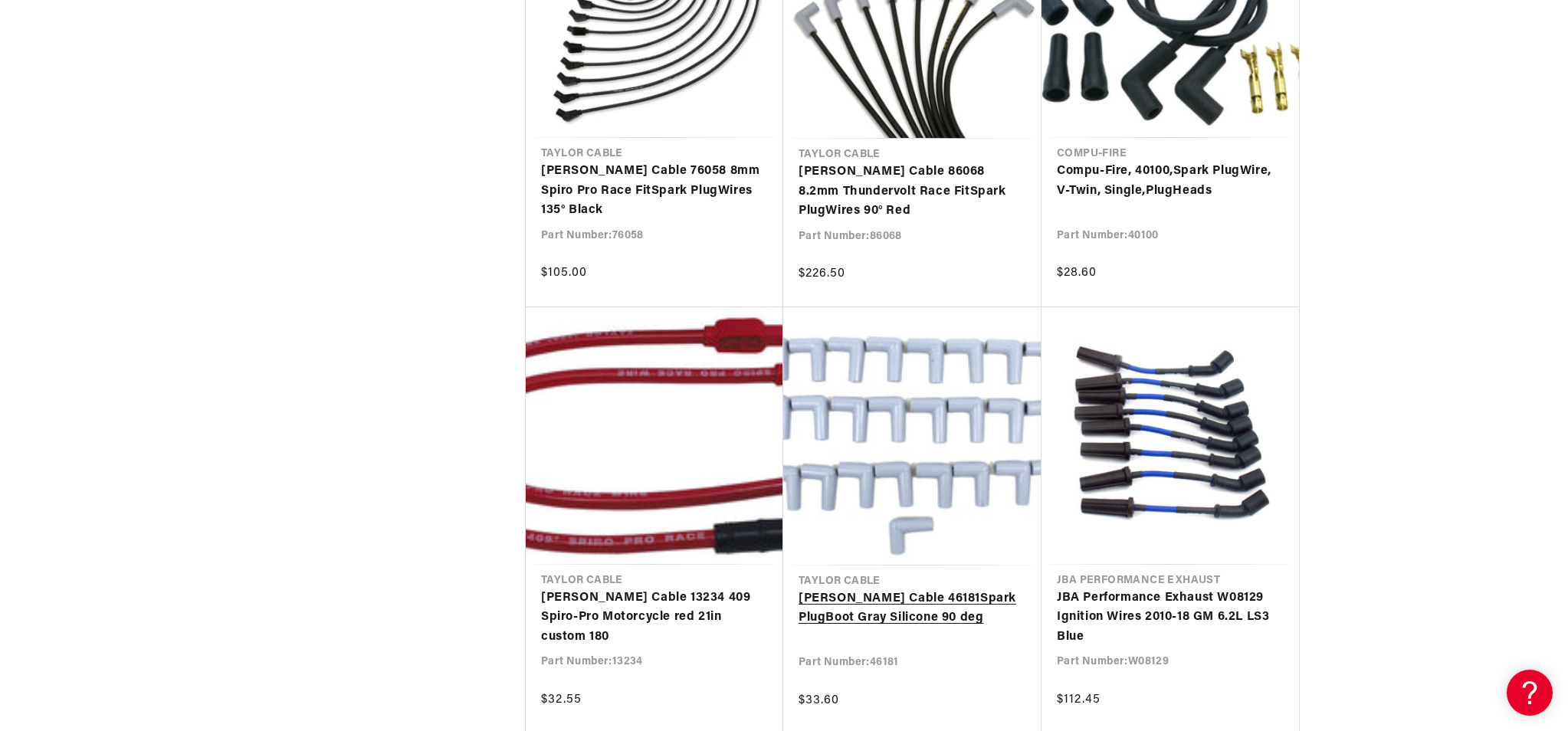
scroll to position [0, 464]
click at [940, 589] on link "Taylor Cable 46181 Spark Plug Boot Gray Silicone 90 deg" at bounding box center [912, 609] width 228 height 39
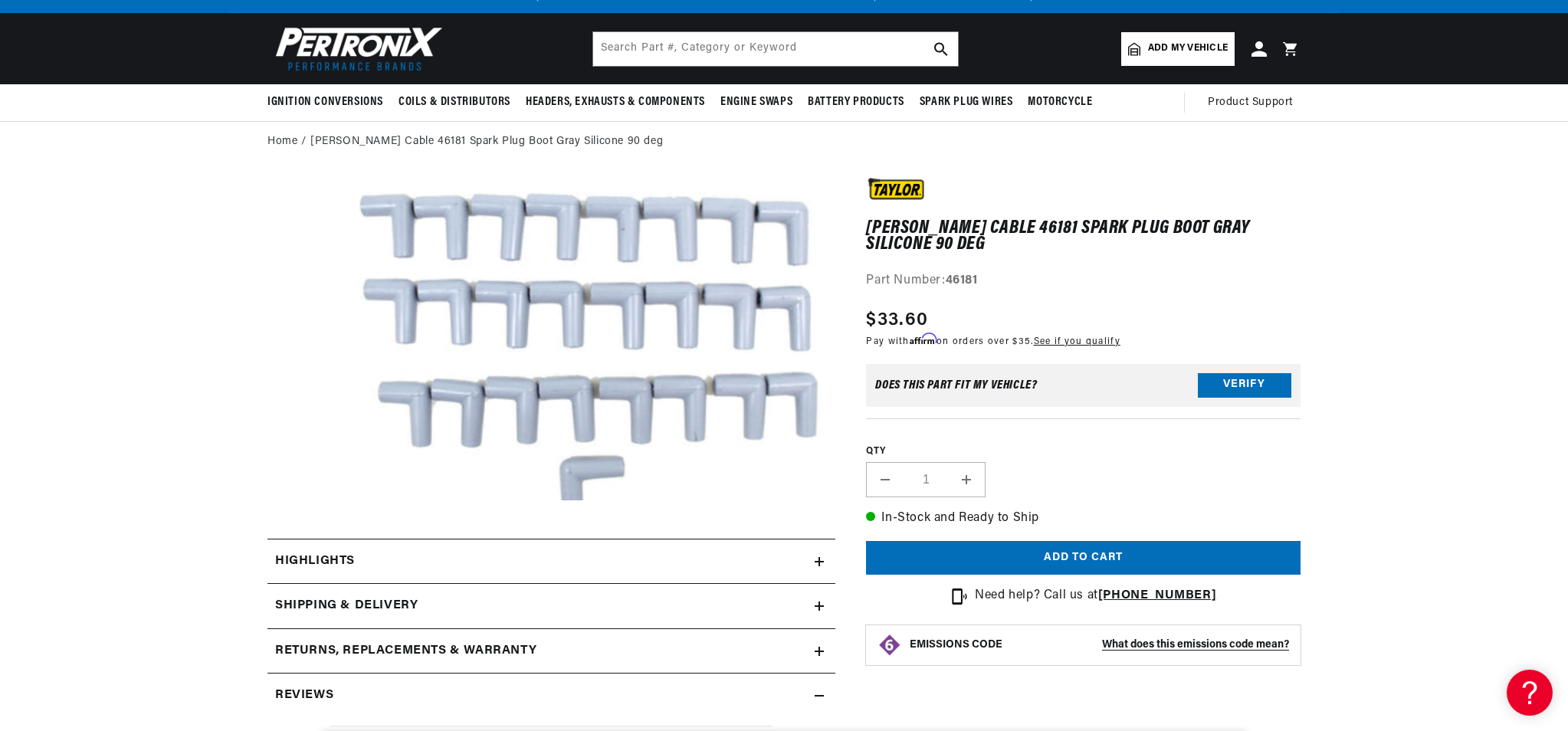
scroll to position [187, 0]
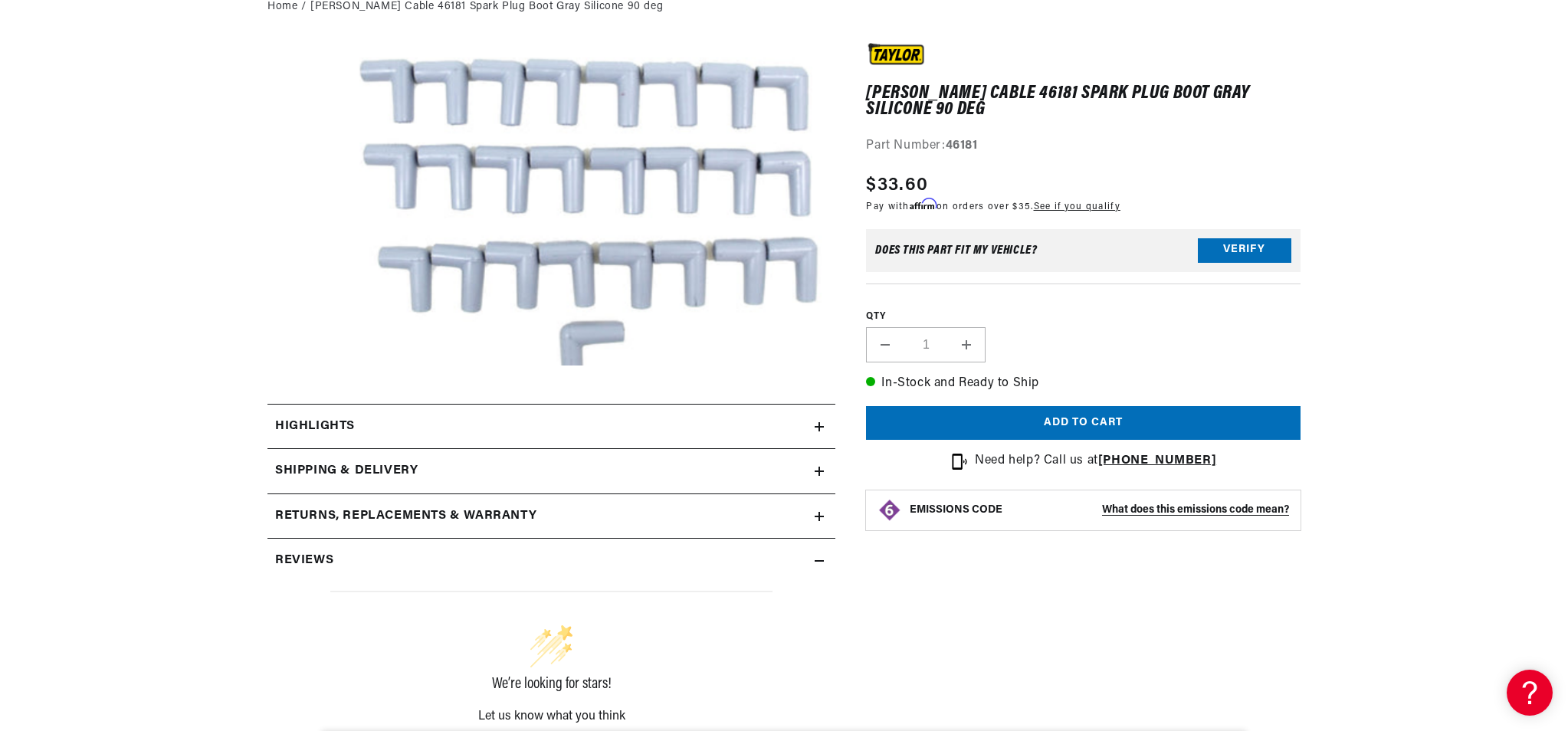
click at [335, 421] on h2 "Highlights" at bounding box center [315, 426] width 80 height 20
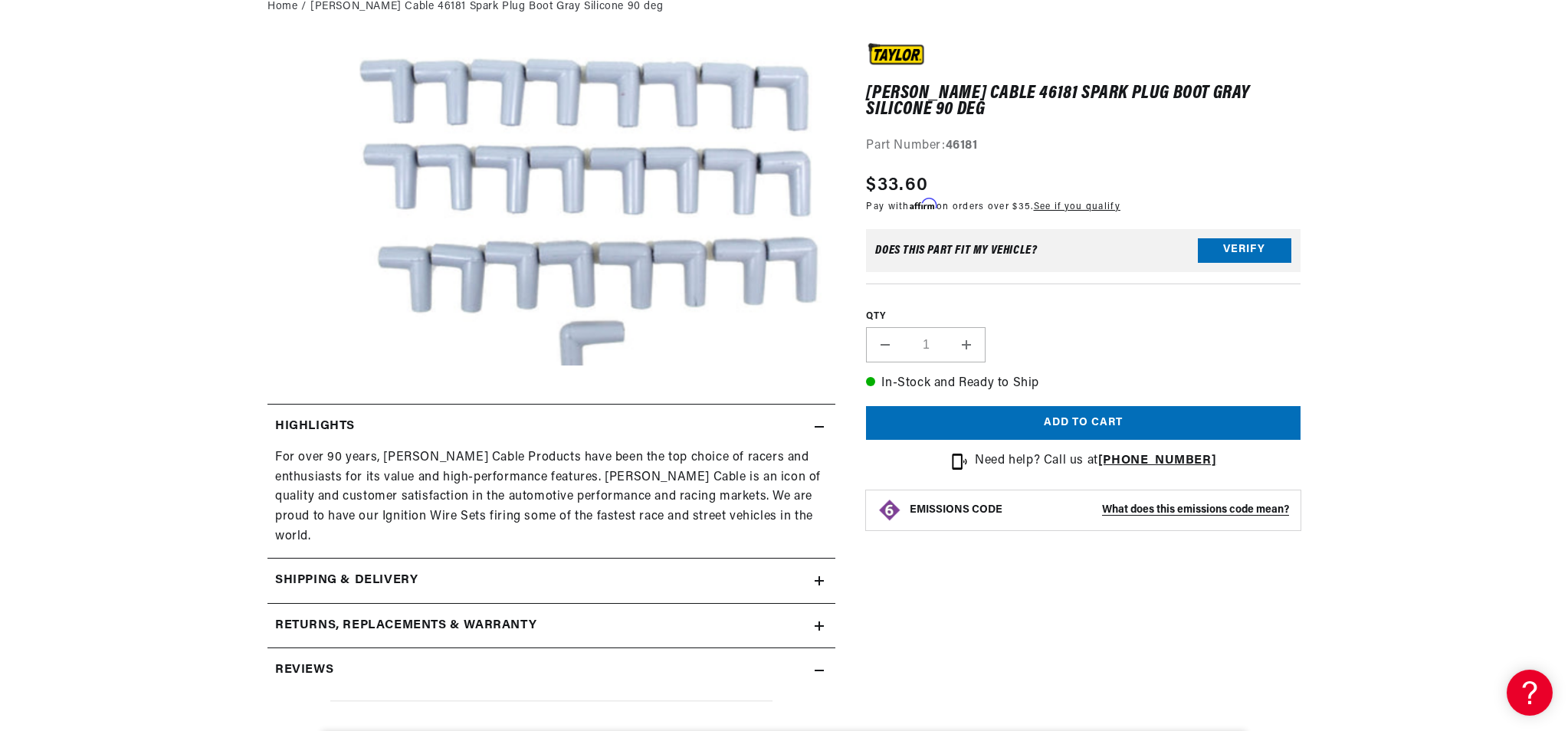
scroll to position [0, 0]
click at [323, 660] on h2 "Reviews" at bounding box center [304, 670] width 58 height 20
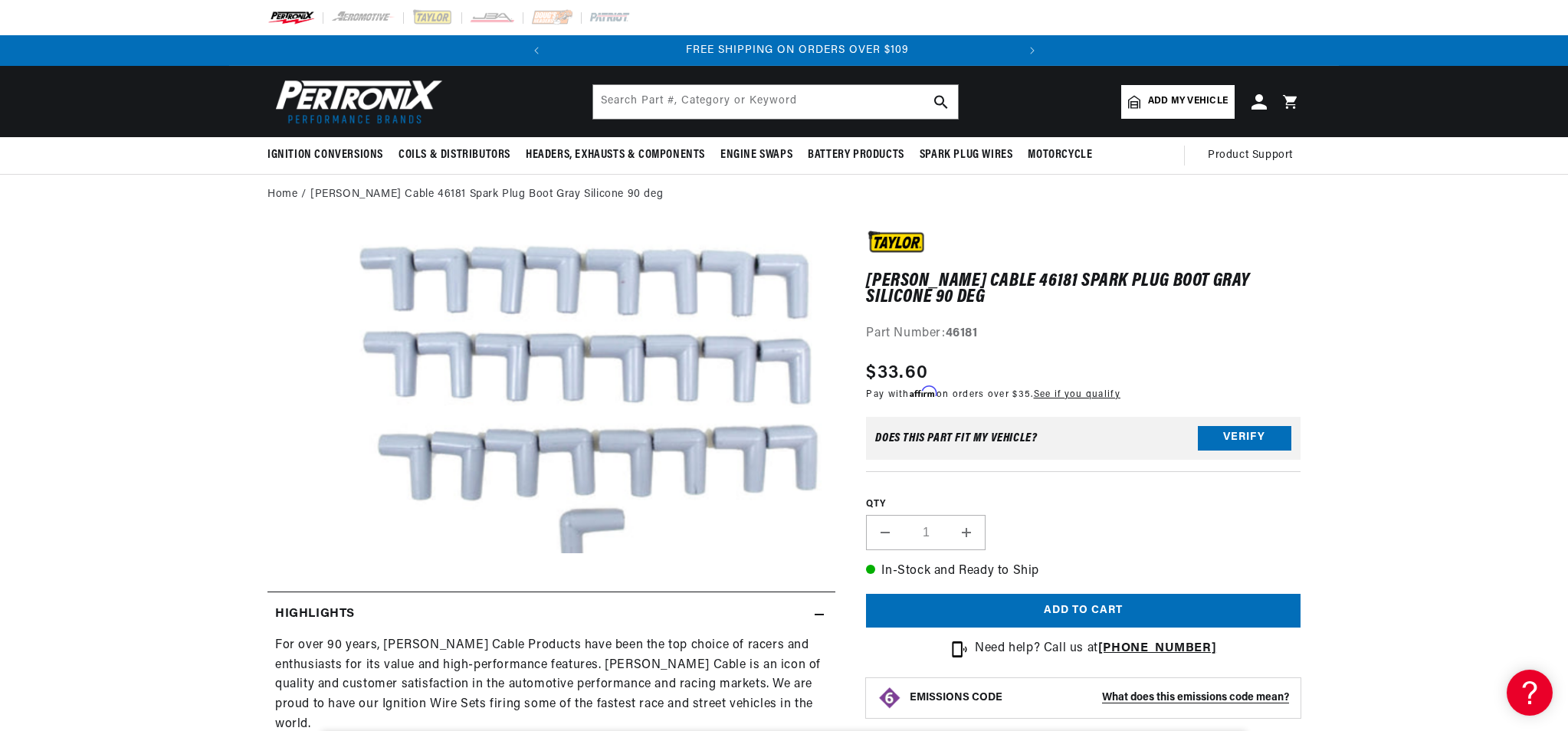
scroll to position [0, 464]
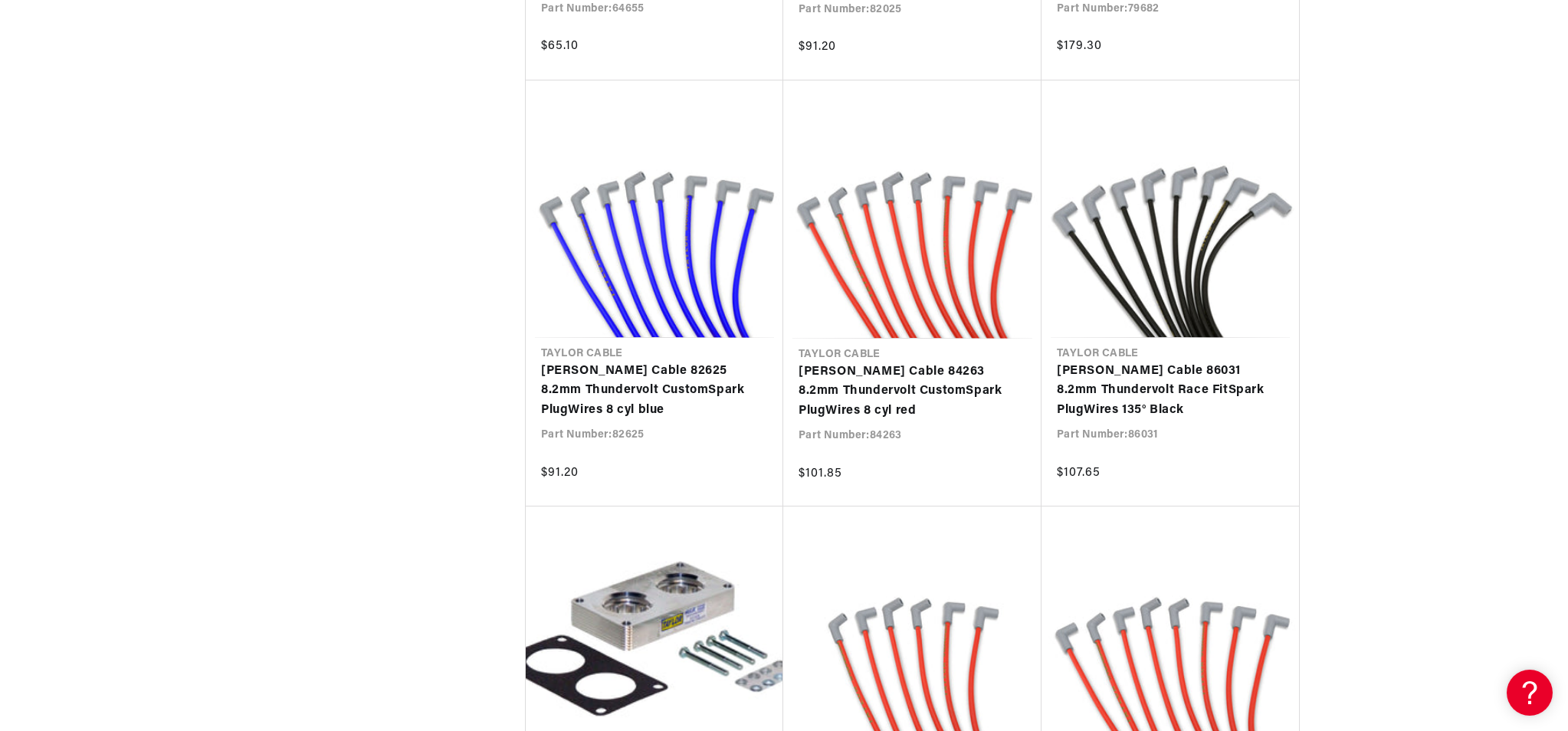
scroll to position [0, 423]
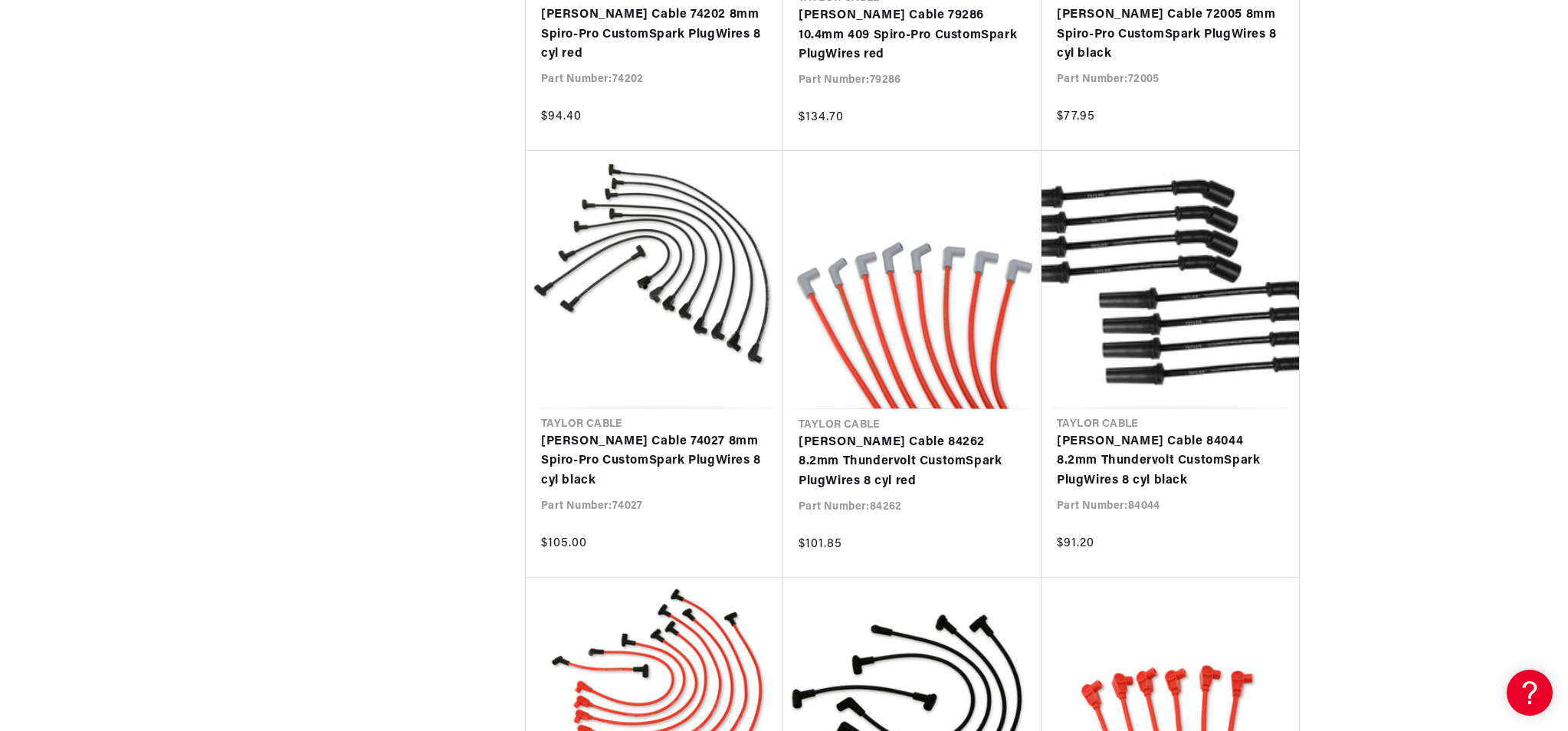
scroll to position [0, 355]
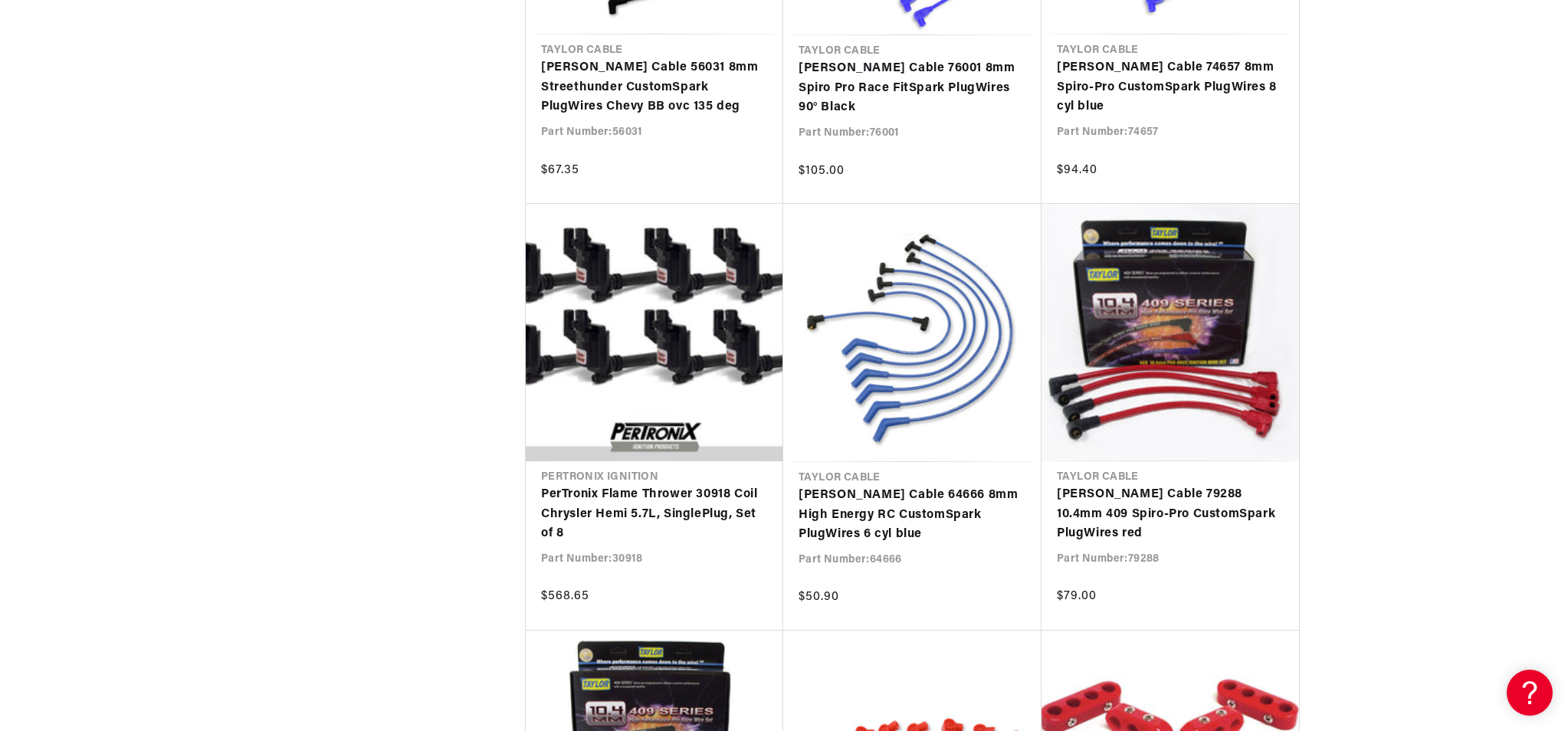
scroll to position [50729, 0]
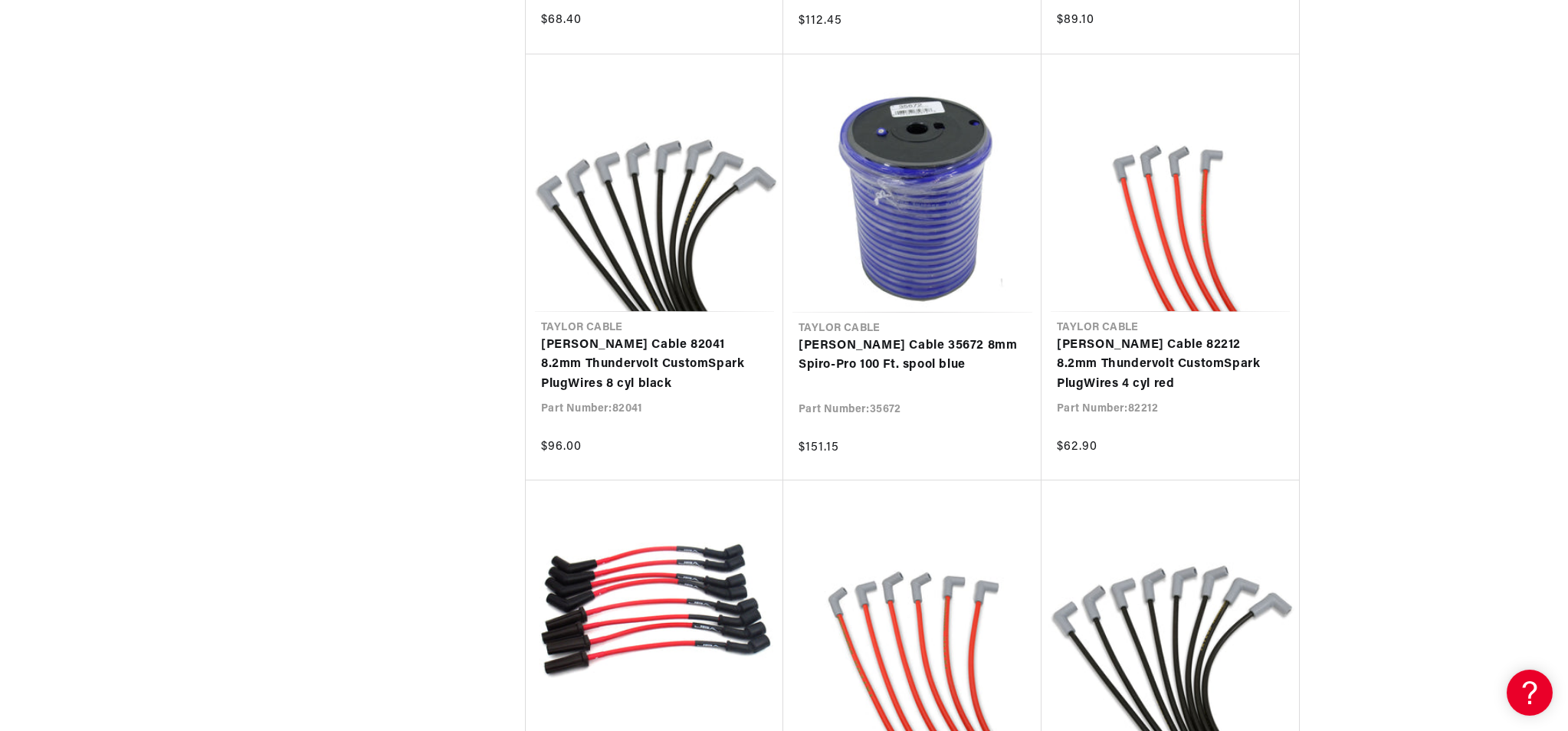
scroll to position [0, 7]
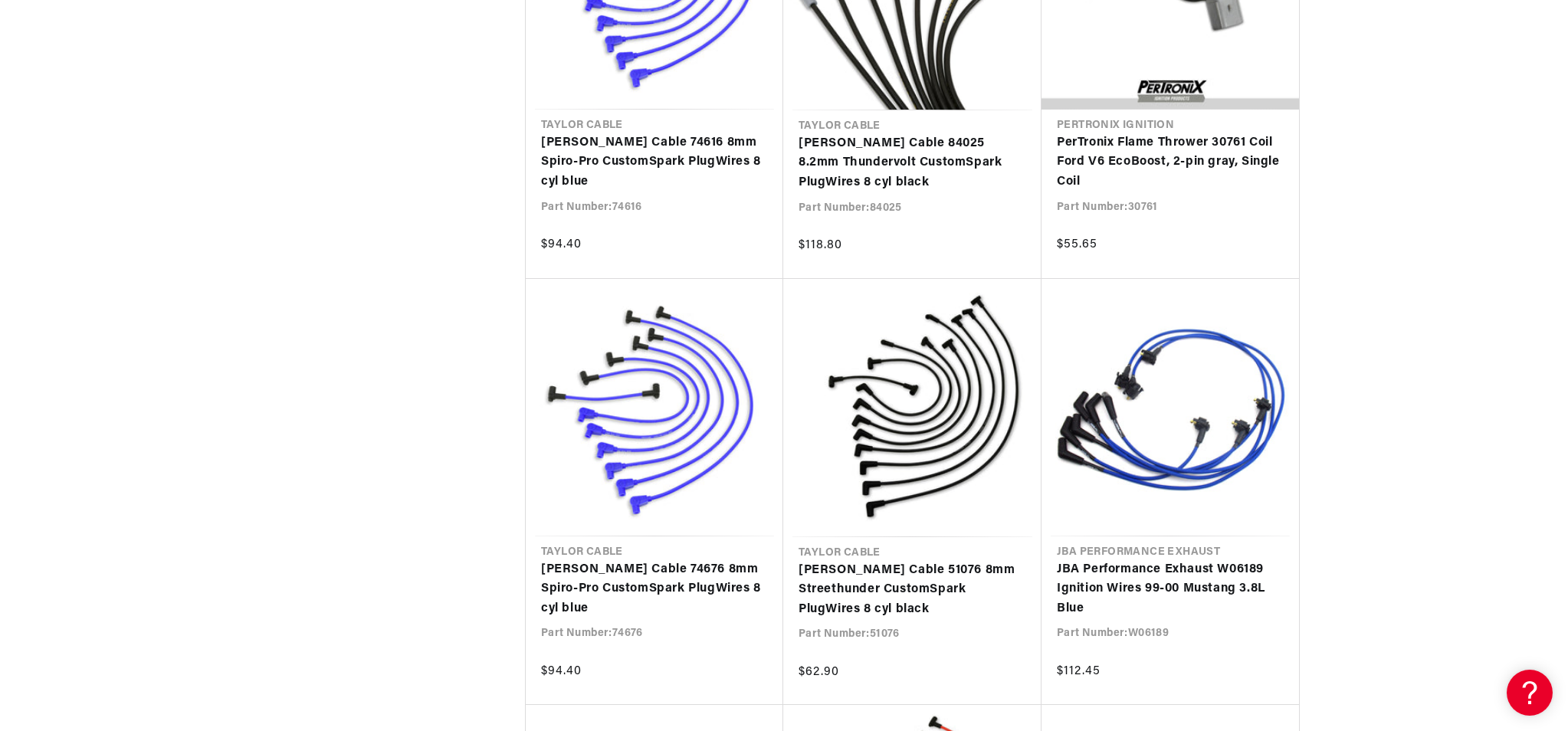
scroll to position [0, 406]
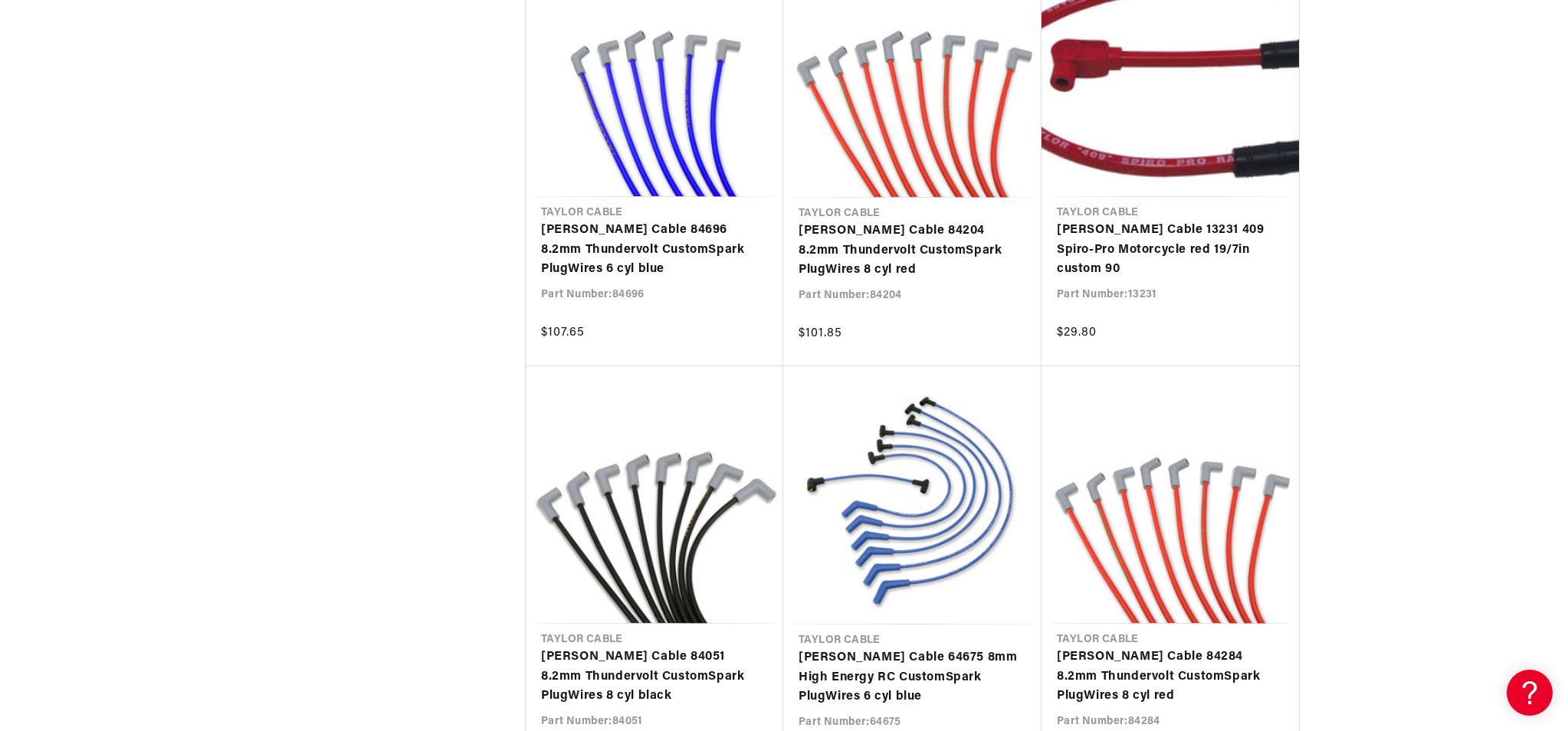
scroll to position [0, 464]
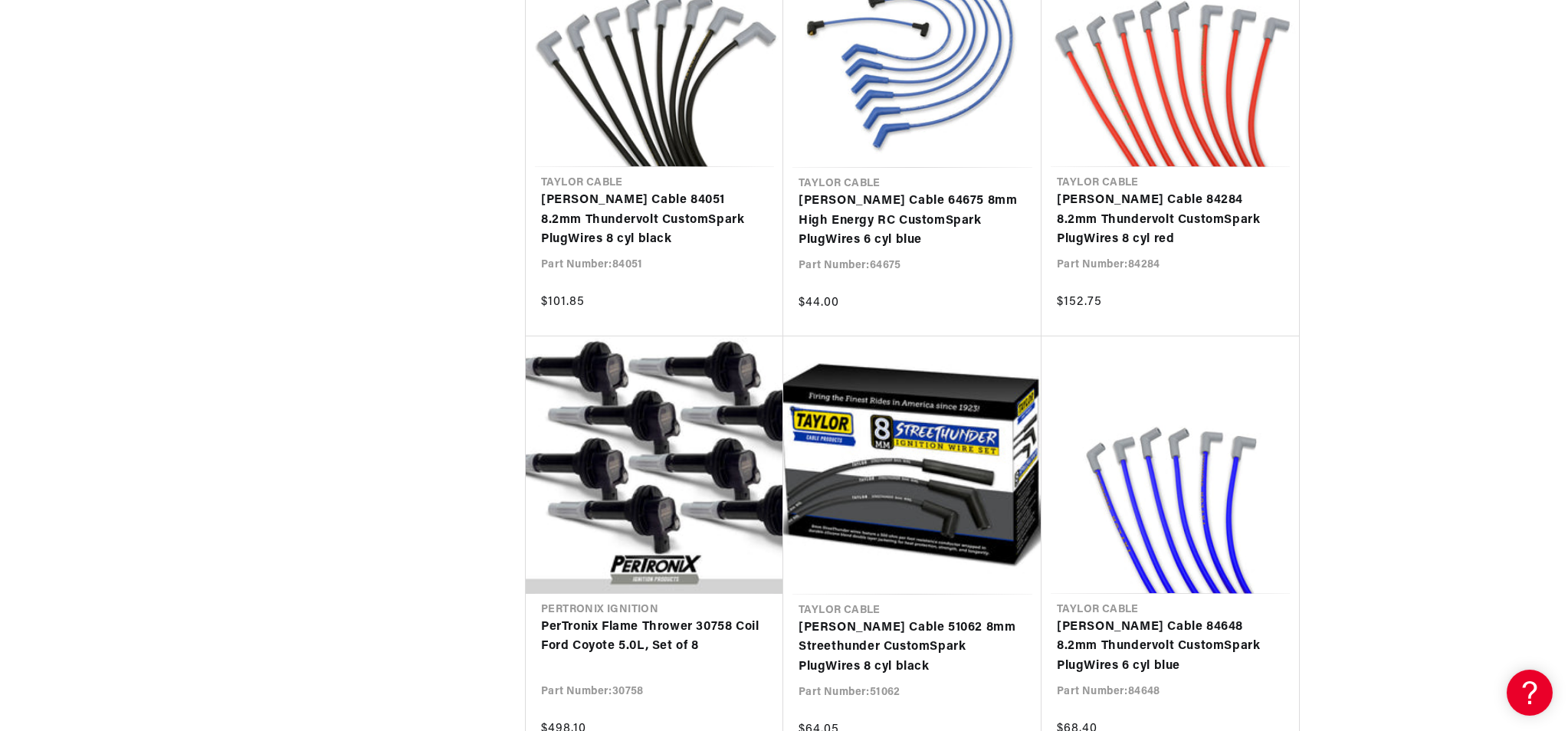
scroll to position [68252, 0]
